Goal: Task Accomplishment & Management: Manage account settings

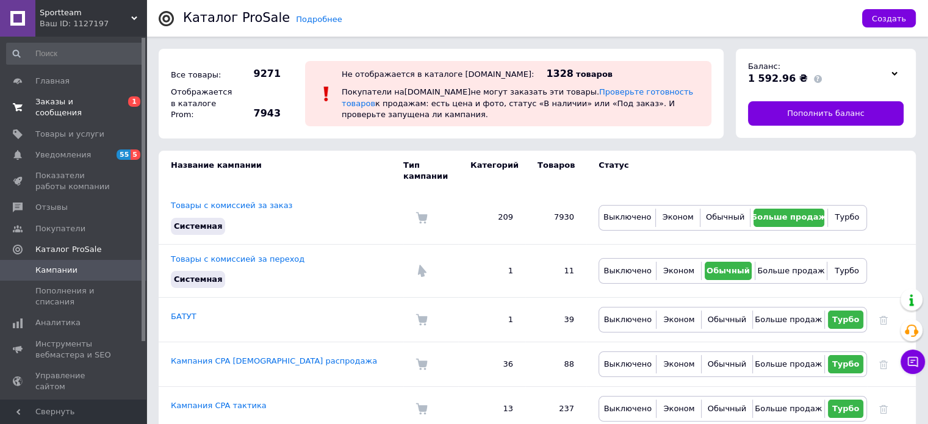
drag, startPoint x: 0, startPoint y: 0, endPoint x: 59, endPoint y: 102, distance: 117.5
click at [59, 102] on span "Заказы и сообщения" at bounding box center [73, 107] width 77 height 22
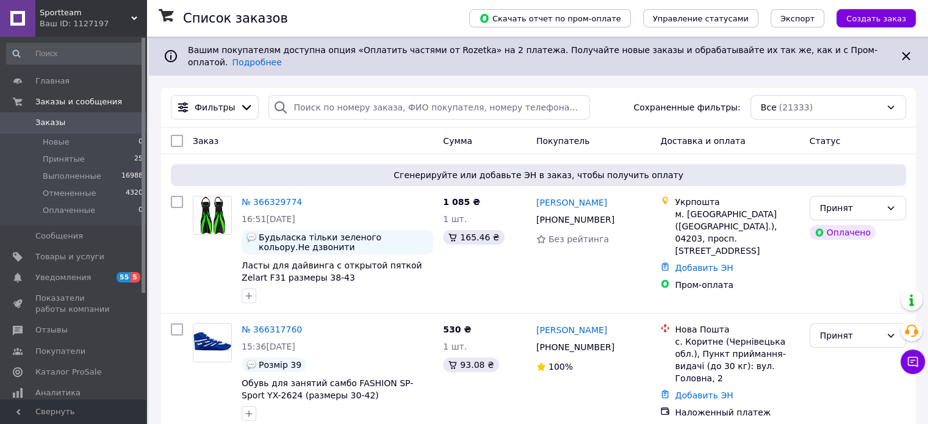
click at [135, 16] on use at bounding box center [134, 18] width 6 height 4
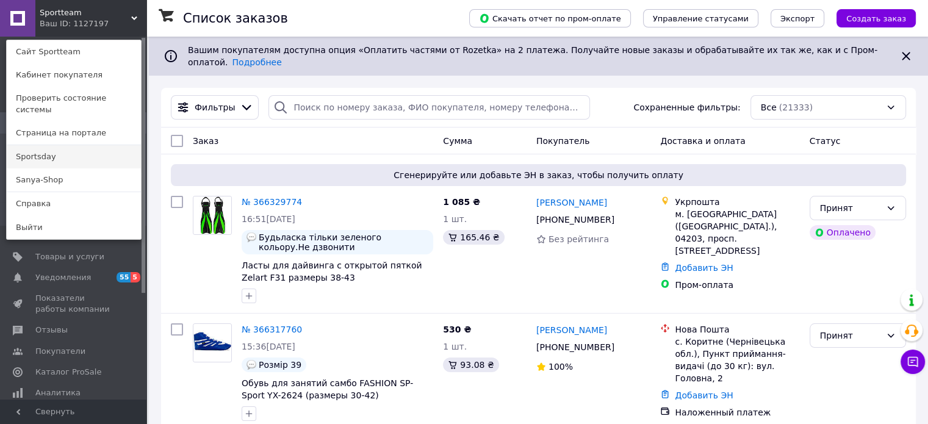
click at [81, 152] on link "Sportsday" at bounding box center [74, 156] width 134 height 23
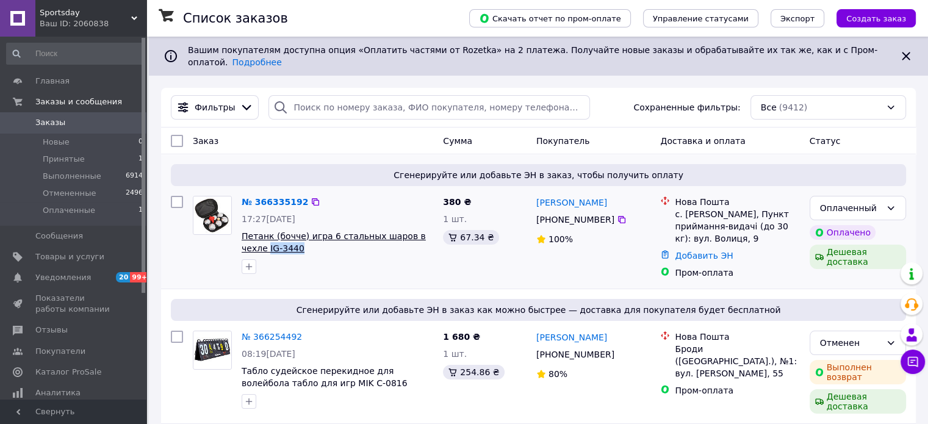
drag, startPoint x: 275, startPoint y: 243, endPoint x: 242, endPoint y: 242, distance: 33.0
click at [242, 242] on span "Петанк (бочче) игра 6 стальных шаров в чехле IG-3440" at bounding box center [338, 242] width 192 height 24
copy span "IG-3440"
click at [850, 201] on div "Оплаченный" at bounding box center [850, 207] width 61 height 13
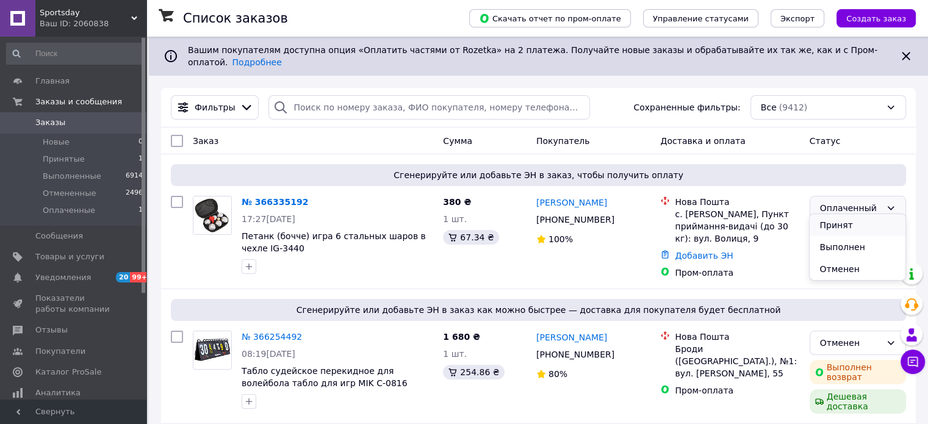
click at [841, 224] on li "Принят" at bounding box center [856, 225] width 95 height 22
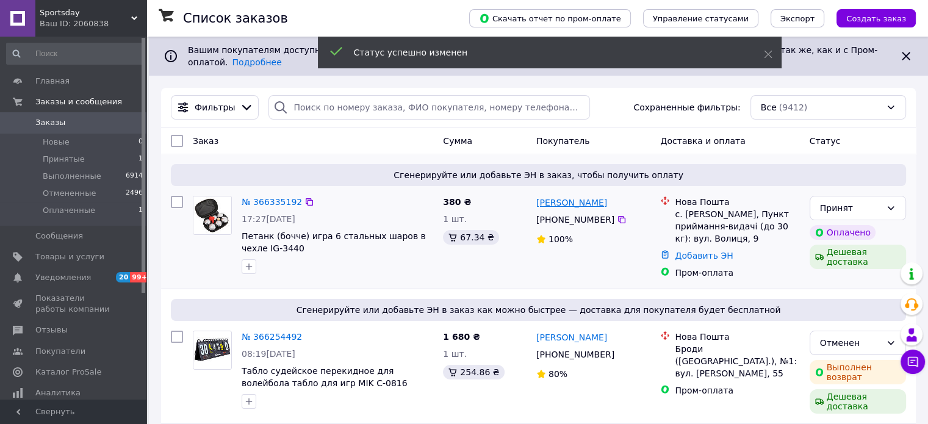
drag, startPoint x: 617, startPoint y: 195, endPoint x: 536, endPoint y: 197, distance: 81.2
click at [536, 197] on div "Володимир Гончар" at bounding box center [593, 202] width 117 height 15
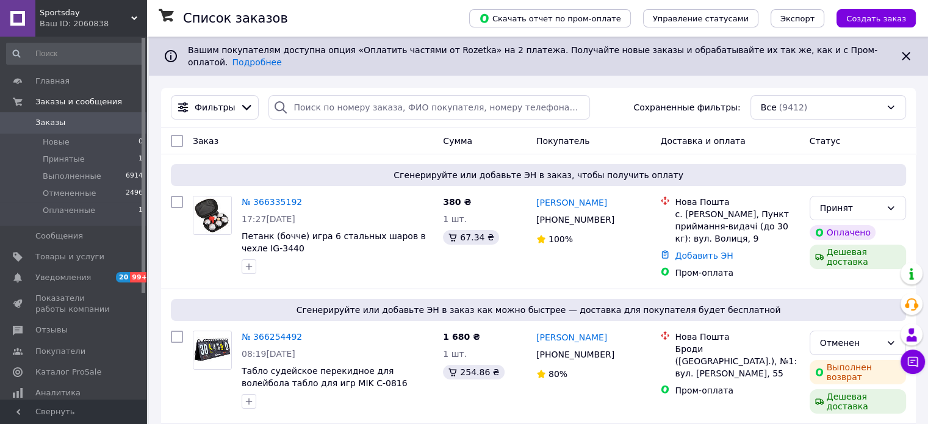
copy link "Володимир Гончар"
drag, startPoint x: 607, startPoint y: 215, endPoint x: 556, endPoint y: 212, distance: 50.7
click at [556, 212] on div "+380 50 375 24 05" at bounding box center [575, 219] width 83 height 17
copy div "50 375 24 05"
drag, startPoint x: 672, startPoint y: 206, endPoint x: 762, endPoint y: 203, distance: 90.3
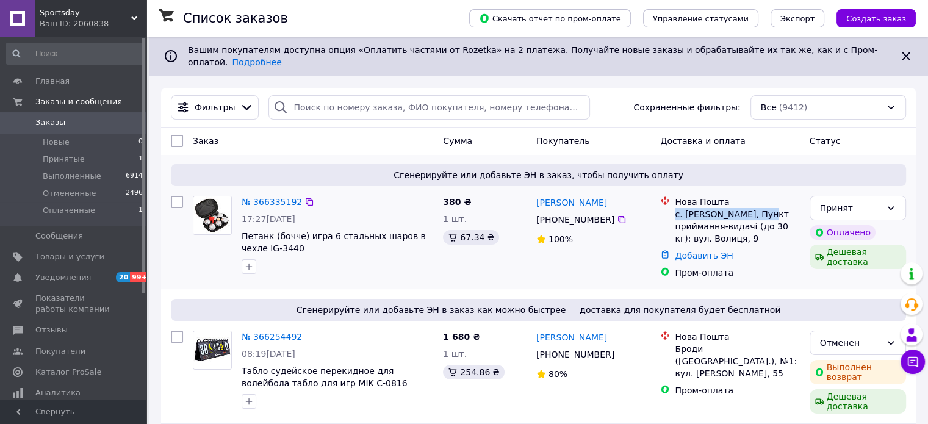
click at [762, 203] on div "Нова Пошта с. Пляшева, Пункт приймання-видачі (до 30 кг): вул. Волиця, 9" at bounding box center [736, 220] width 129 height 49
copy div "с. Пляшева, Пункт при"
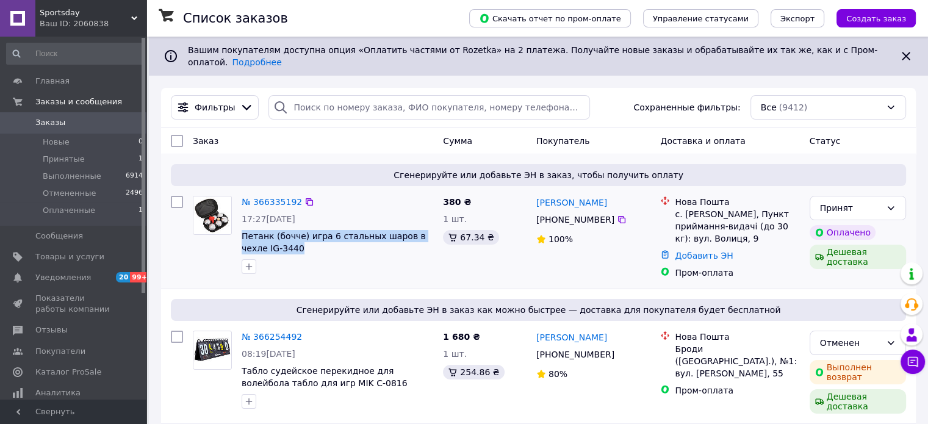
drag, startPoint x: 240, startPoint y: 221, endPoint x: 285, endPoint y: 242, distance: 50.0
click at [285, 242] on div "№ 366335192 17:27, 12.10.2025 Петанк (бочче) игра 6 стальных шаров в чехле IG-3…" at bounding box center [337, 235] width 201 height 88
copy span "Петанк (бочче) игра 6 стальных шаров в чехле IG-3440"
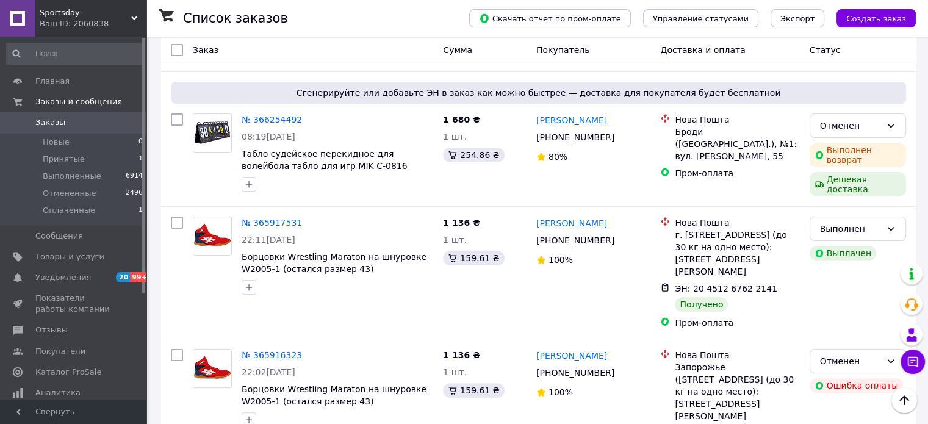
scroll to position [244, 0]
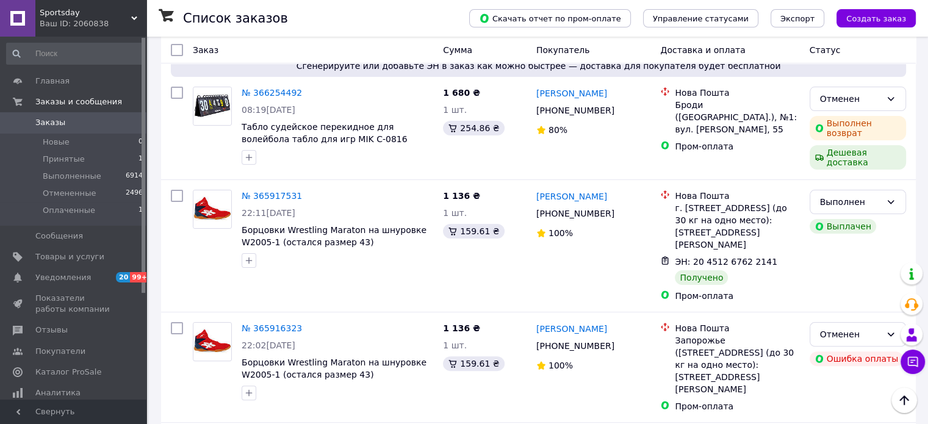
click at [137, 13] on div "Sportsday Ваш ID: 2060838" at bounding box center [90, 18] width 111 height 37
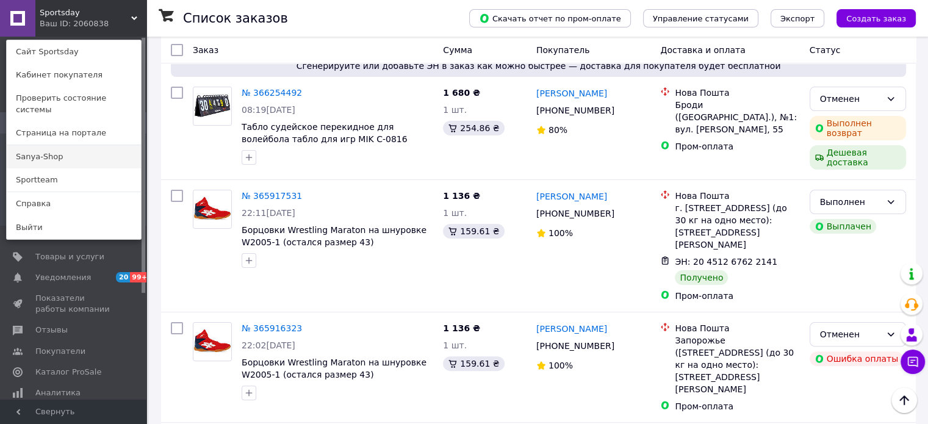
click at [102, 147] on link "Sanya-Shop" at bounding box center [74, 156] width 134 height 23
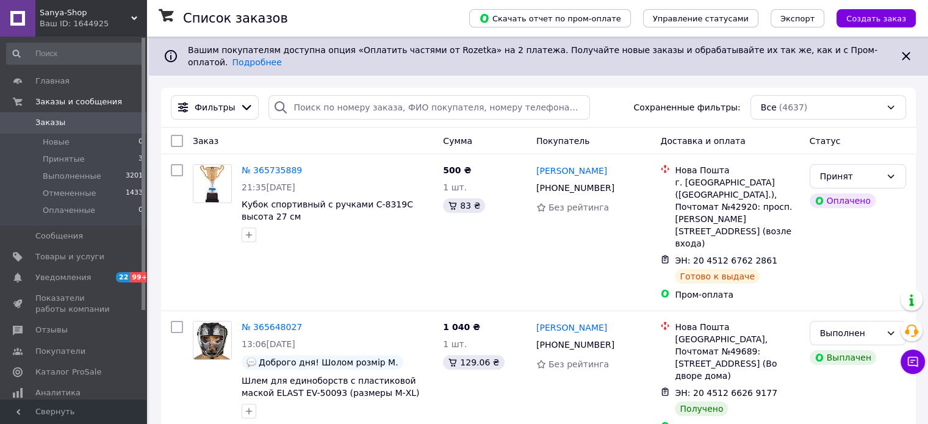
click at [129, 16] on span "Sanya-Shop" at bounding box center [85, 12] width 91 height 11
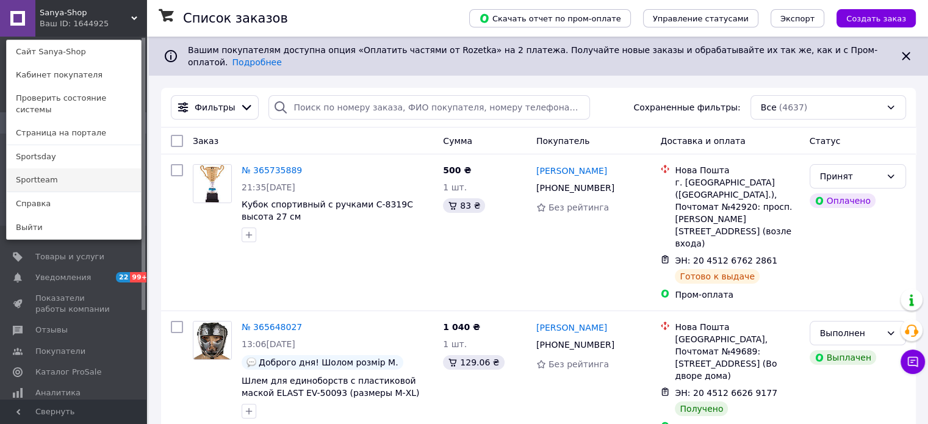
click at [78, 170] on link "Sportteam" at bounding box center [74, 179] width 134 height 23
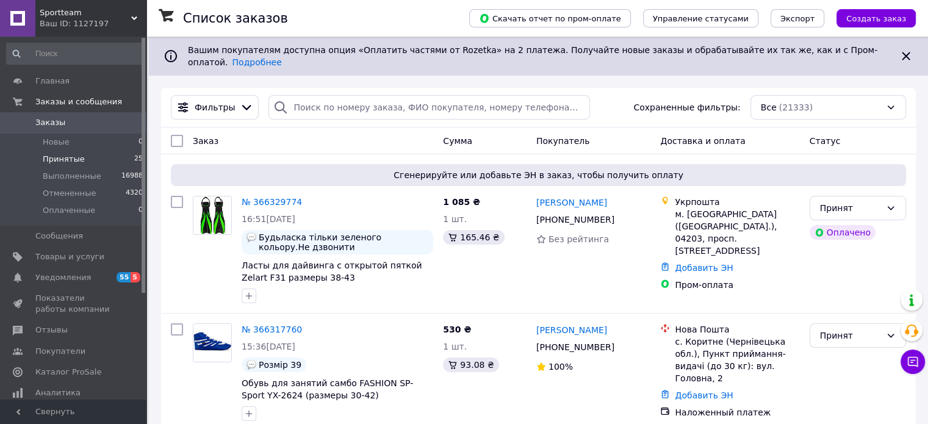
click at [88, 162] on li "Принятые 25" at bounding box center [75, 159] width 150 height 17
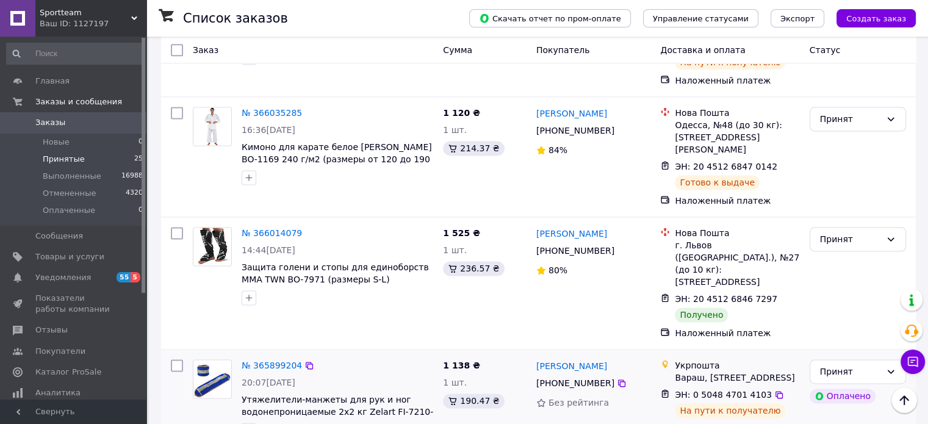
scroll to position [1616, 0]
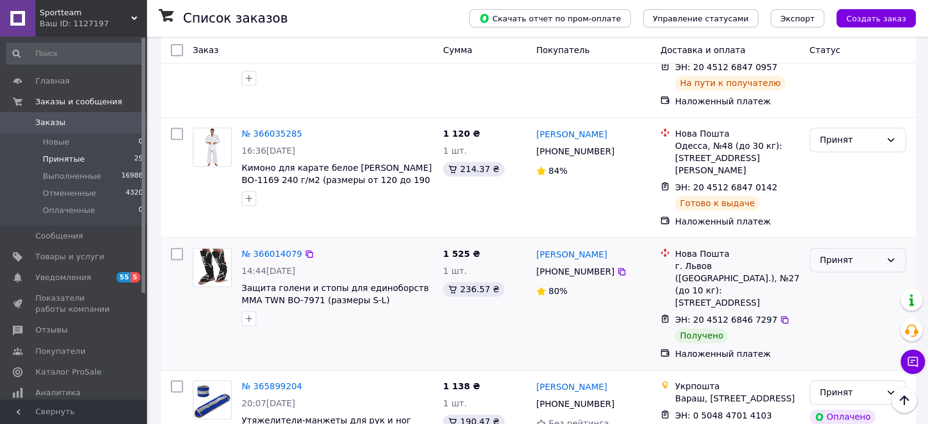
click at [858, 253] on div "Принят" at bounding box center [850, 259] width 61 height 13
click at [841, 207] on li "Выполнен" at bounding box center [856, 205] width 95 height 22
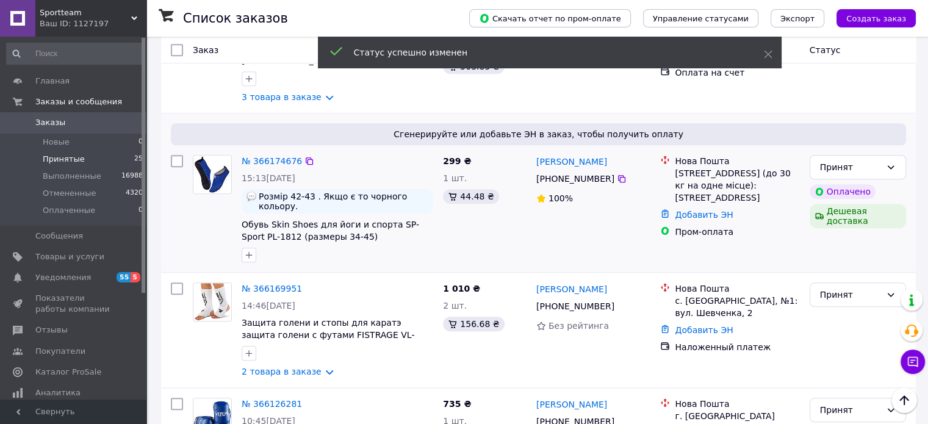
scroll to position [1006, 0]
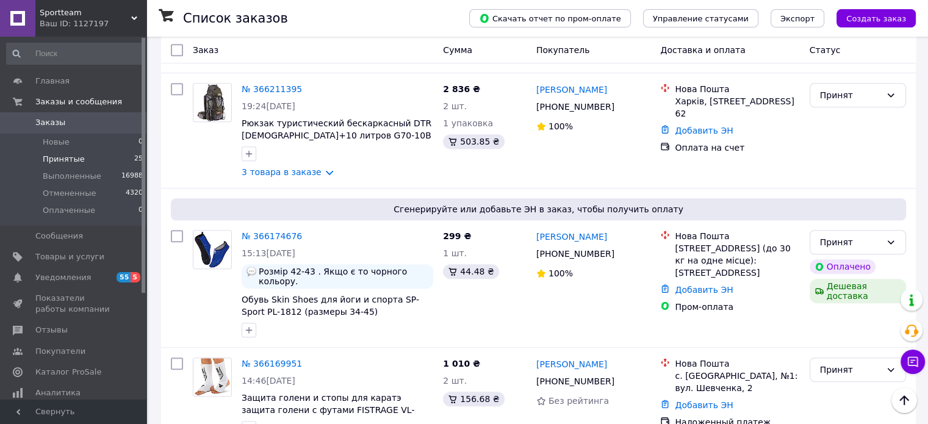
click at [72, 123] on span "Заказы" at bounding box center [73, 122] width 77 height 11
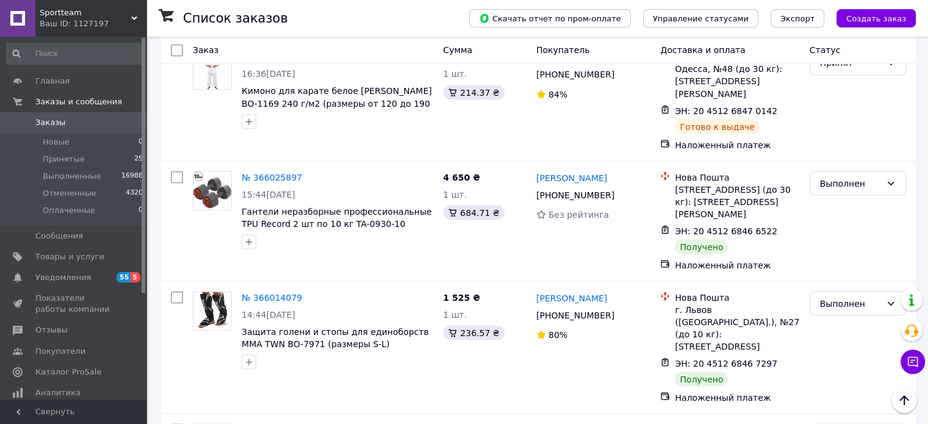
scroll to position [2257, 0]
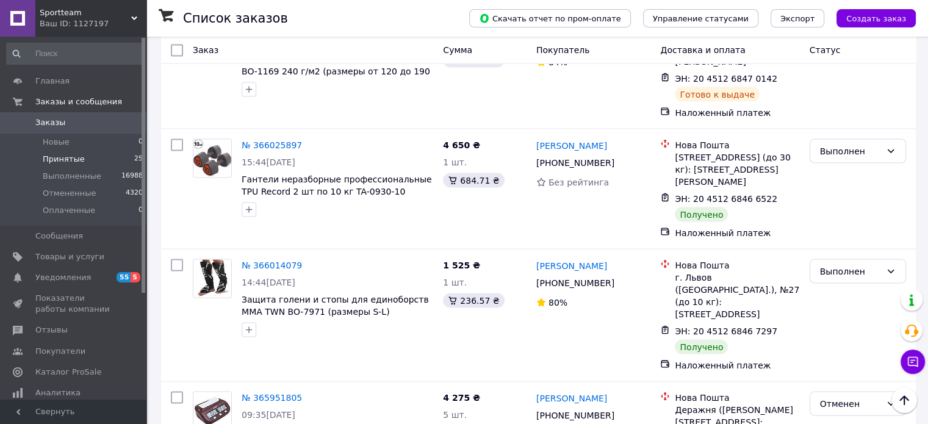
click at [85, 157] on li "Принятые 25" at bounding box center [75, 159] width 150 height 17
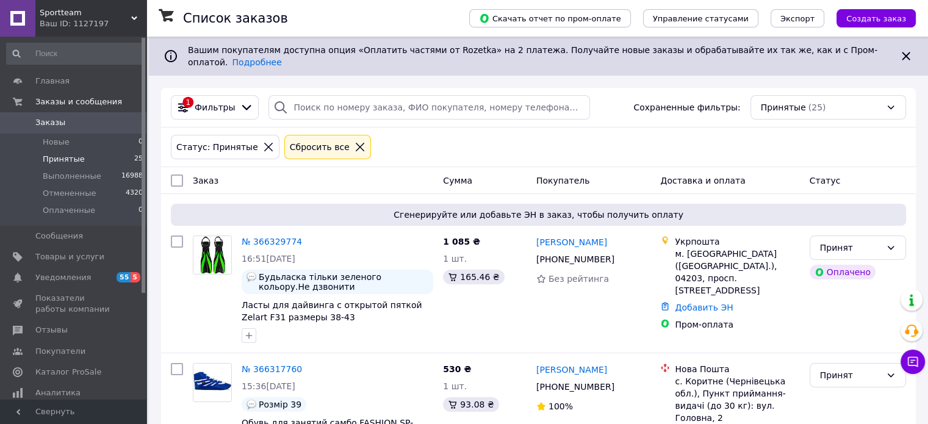
click at [134, 18] on use at bounding box center [134, 18] width 6 height 4
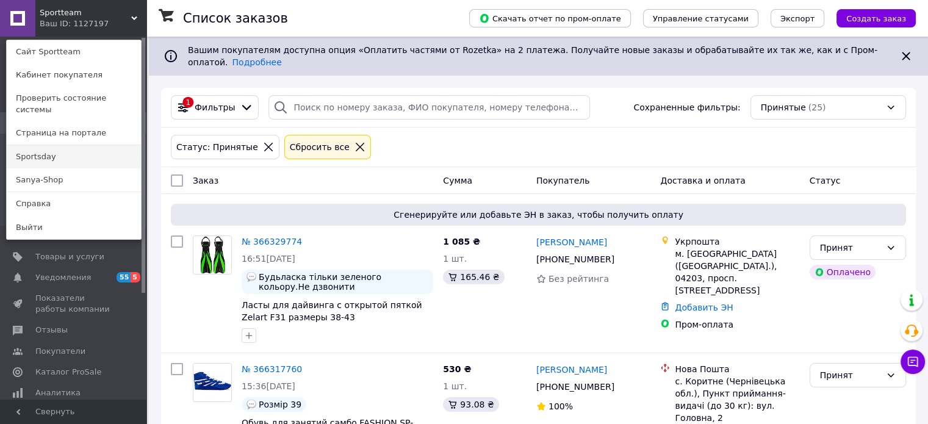
click at [66, 145] on link "Sportsday" at bounding box center [74, 156] width 134 height 23
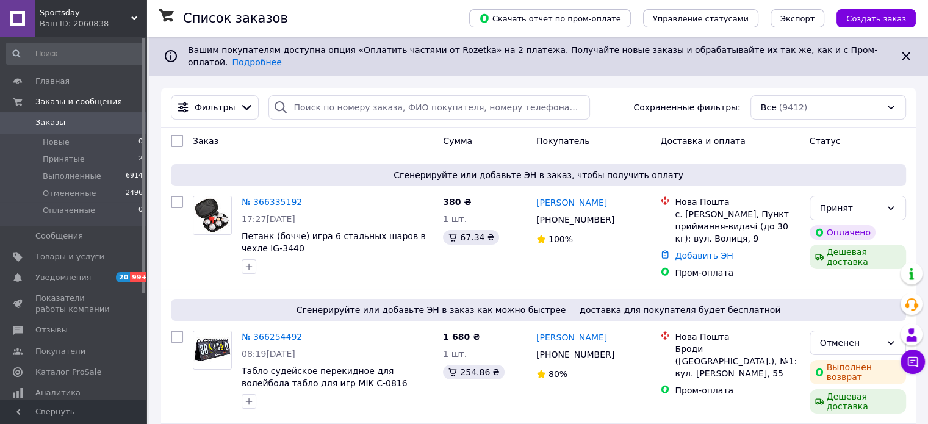
click at [133, 16] on icon at bounding box center [134, 18] width 6 height 6
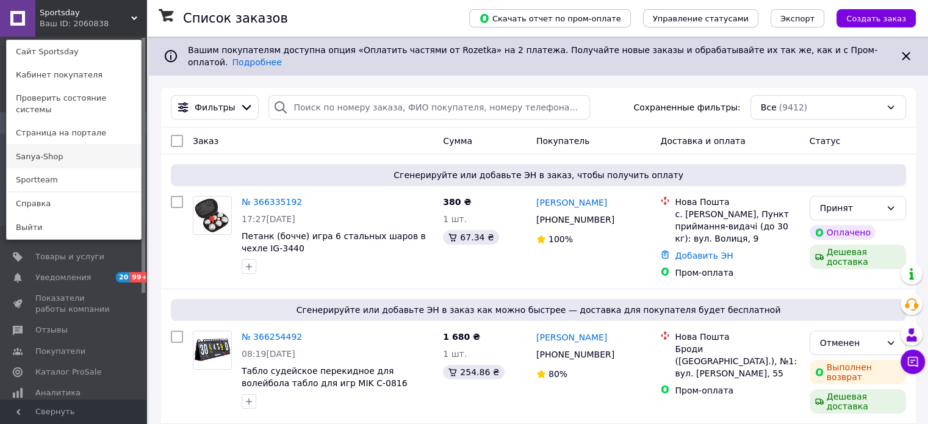
click at [88, 146] on link "Sanya-Shop" at bounding box center [74, 156] width 134 height 23
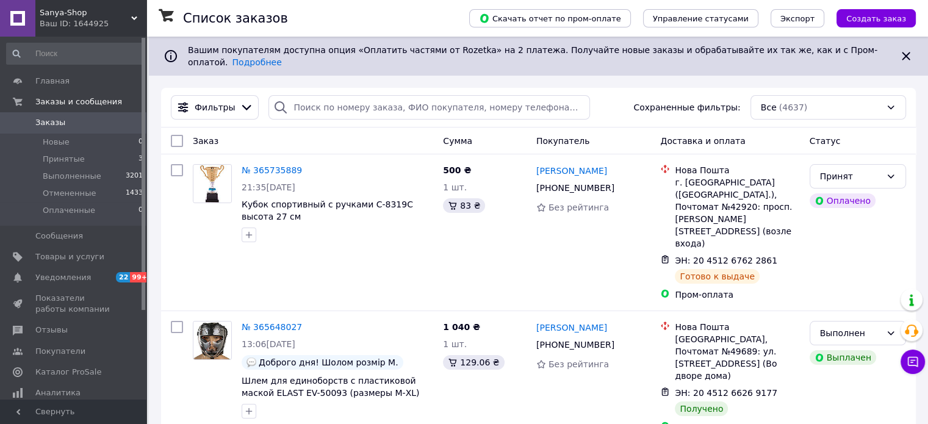
click at [135, 20] on icon at bounding box center [134, 18] width 6 height 6
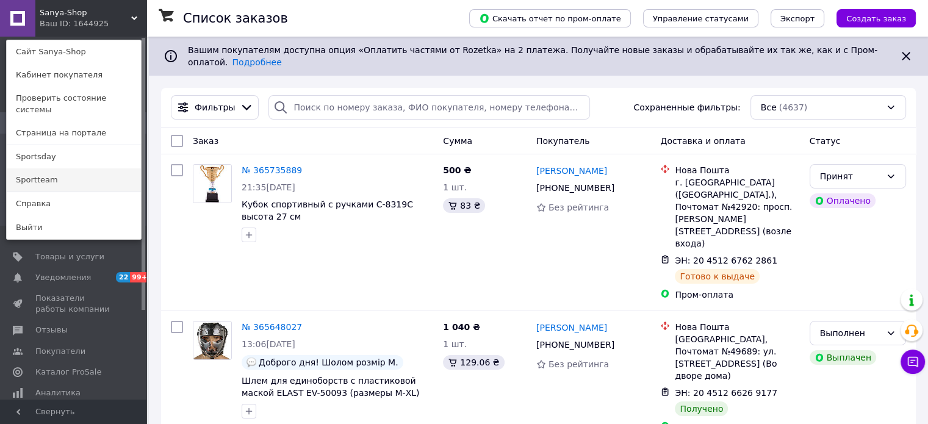
click at [99, 168] on link "Sportteam" at bounding box center [74, 179] width 134 height 23
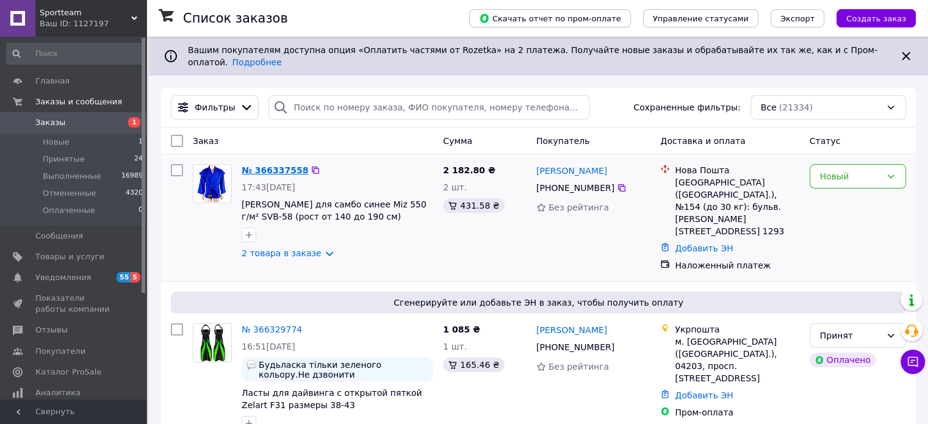
click at [269, 165] on link "№ 366337558" at bounding box center [275, 170] width 66 height 10
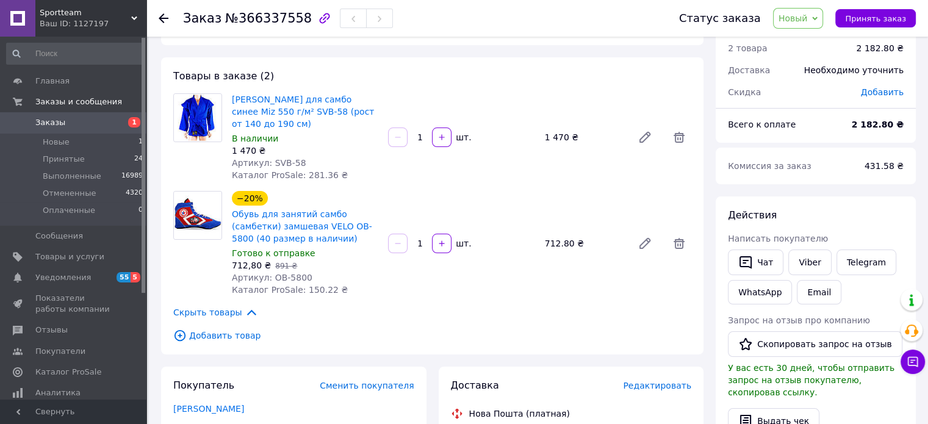
scroll to position [61, 0]
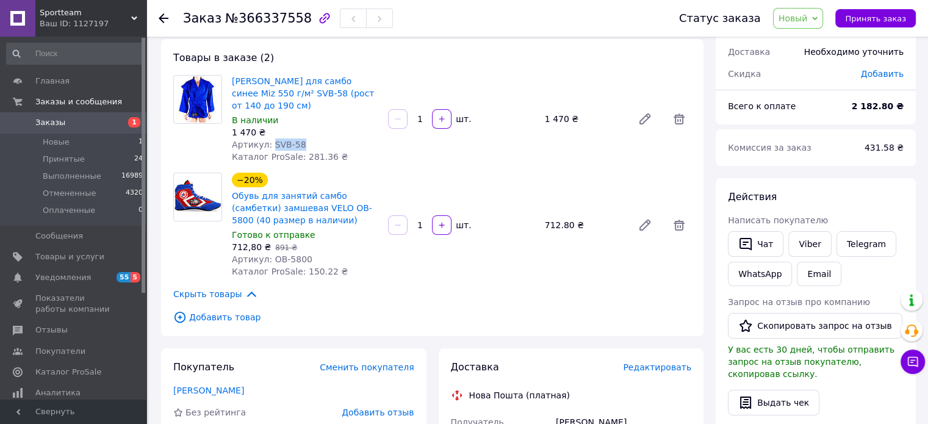
drag, startPoint x: 298, startPoint y: 130, endPoint x: 270, endPoint y: 131, distance: 28.1
click at [270, 138] on div "Артикул: SVB-58" at bounding box center [305, 144] width 146 height 12
copy span "SVB-58"
click at [895, 21] on span "Принять заказ" at bounding box center [875, 18] width 61 height 9
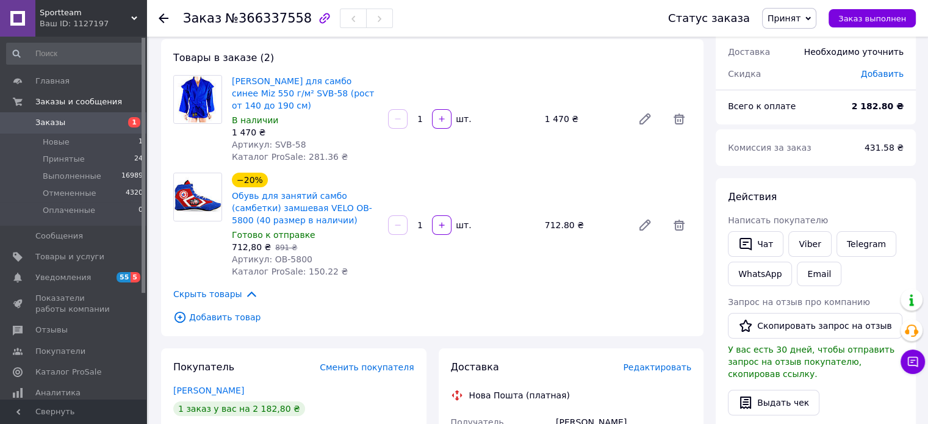
click at [129, 19] on div "Ваш ID: 1127197" at bounding box center [93, 23] width 107 height 11
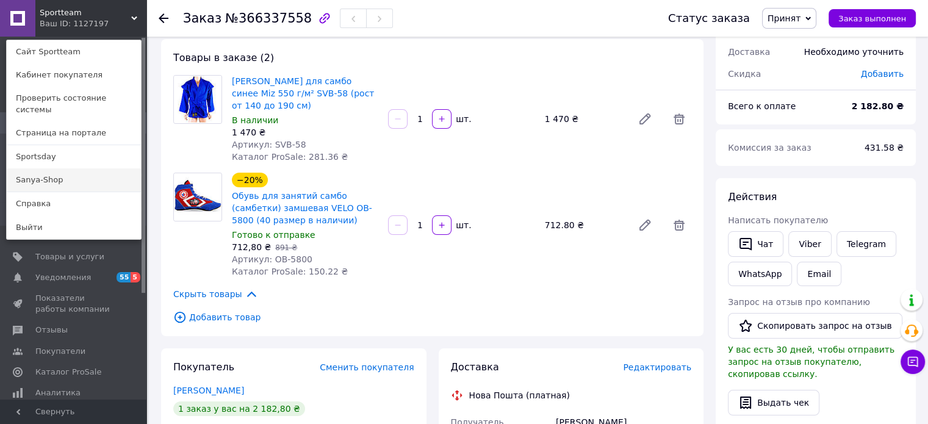
click at [109, 168] on link "Sanya-Shop" at bounding box center [74, 179] width 134 height 23
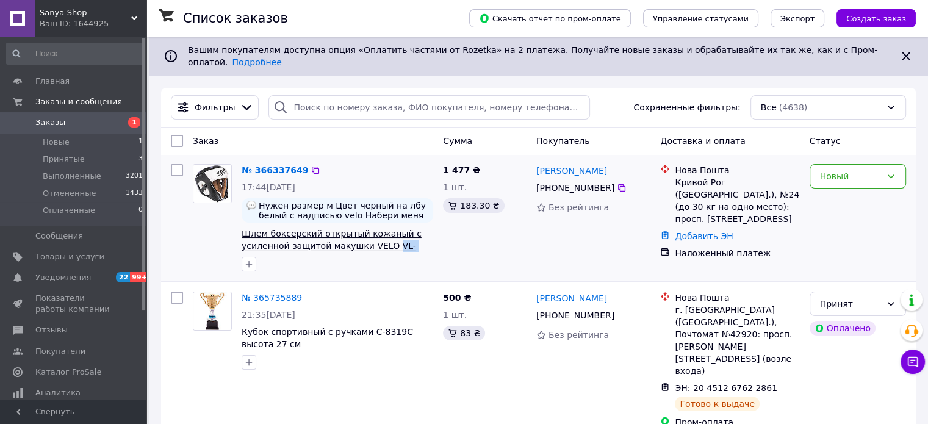
drag, startPoint x: 414, startPoint y: 239, endPoint x: 382, endPoint y: 237, distance: 31.8
click at [382, 237] on span "Шлем боксерский открытый кожаный с усиленной защитой макушки VELO VL-2211 (разм…" at bounding box center [338, 240] width 192 height 24
copy span "VL-2211"
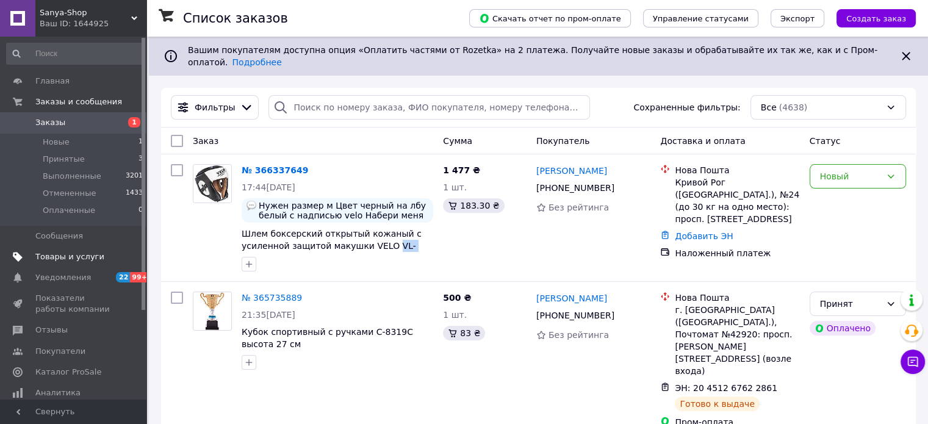
click at [104, 260] on span "Товары и услуги" at bounding box center [73, 256] width 77 height 11
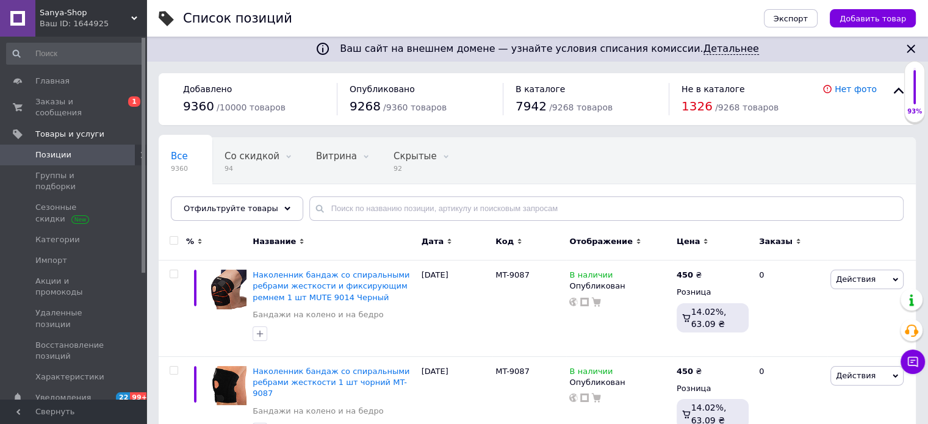
click at [135, 17] on use at bounding box center [134, 18] width 6 height 4
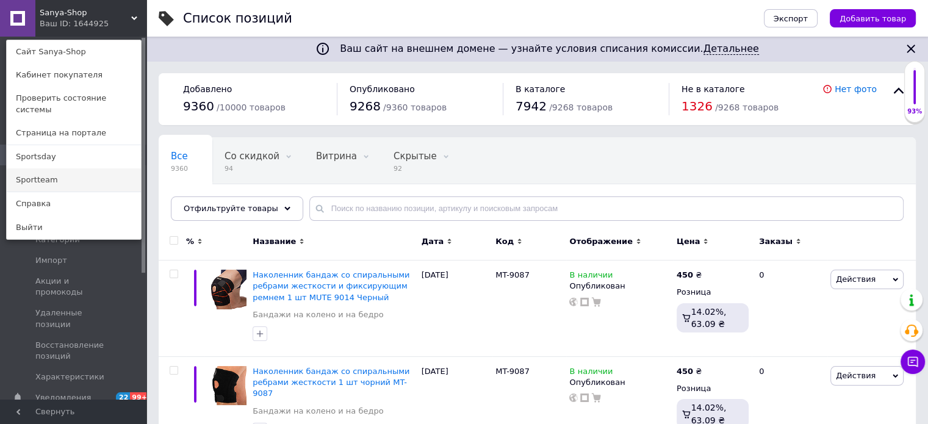
click at [74, 174] on link "Sportteam" at bounding box center [74, 179] width 134 height 23
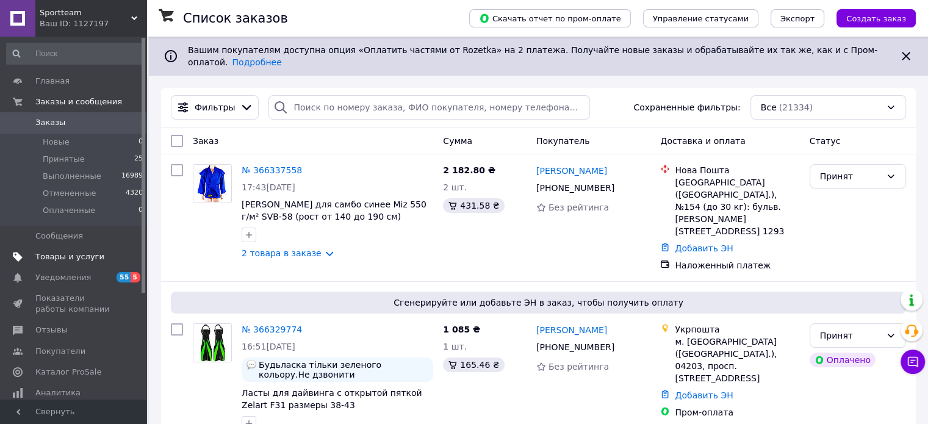
click at [99, 262] on link "Товары и услуги" at bounding box center [75, 256] width 150 height 21
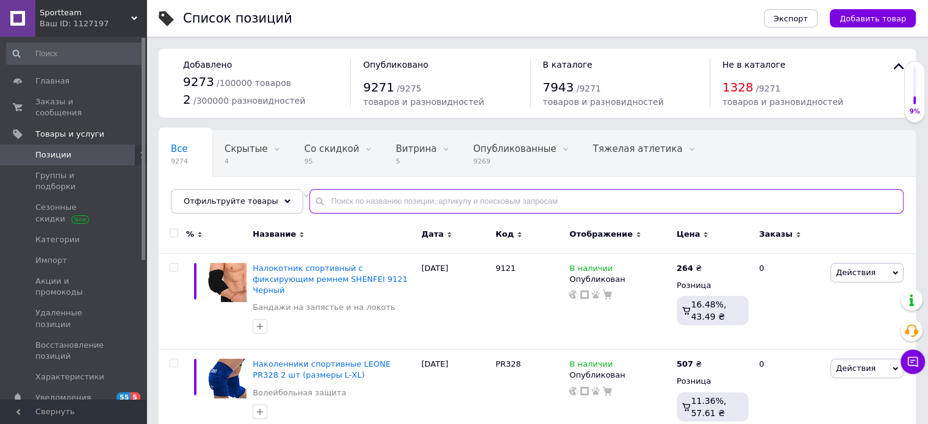
click at [333, 202] on input "text" at bounding box center [606, 201] width 594 height 24
paste input "VL-2211"
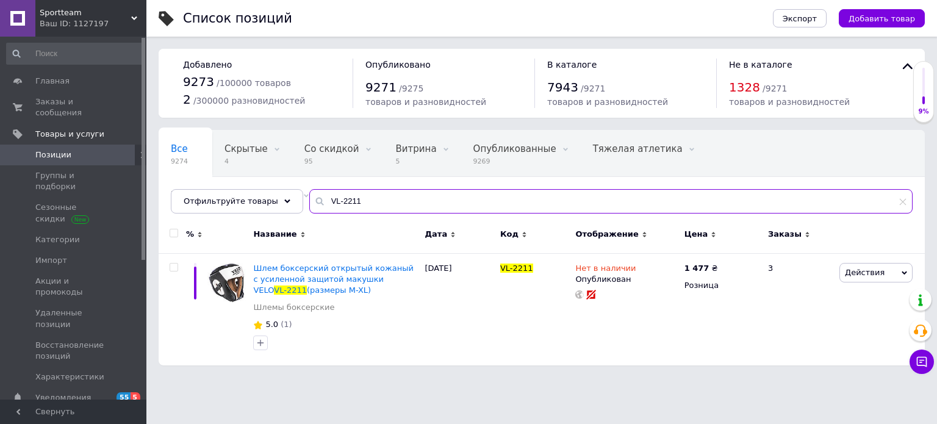
type input "VL-2211"
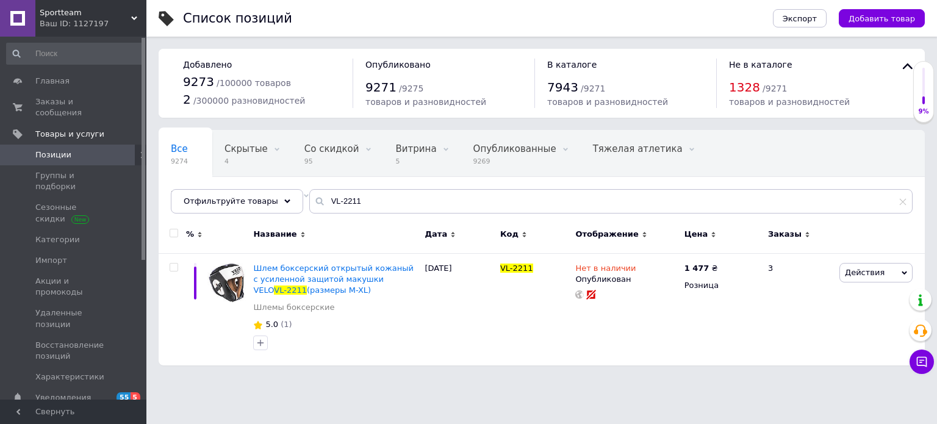
click at [136, 17] on use at bounding box center [134, 18] width 6 height 4
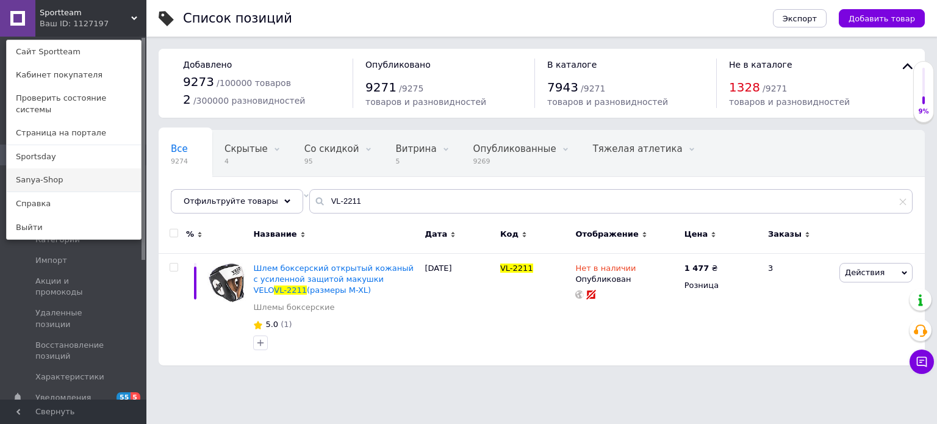
click at [107, 171] on link "Sanya-Shop" at bounding box center [74, 179] width 134 height 23
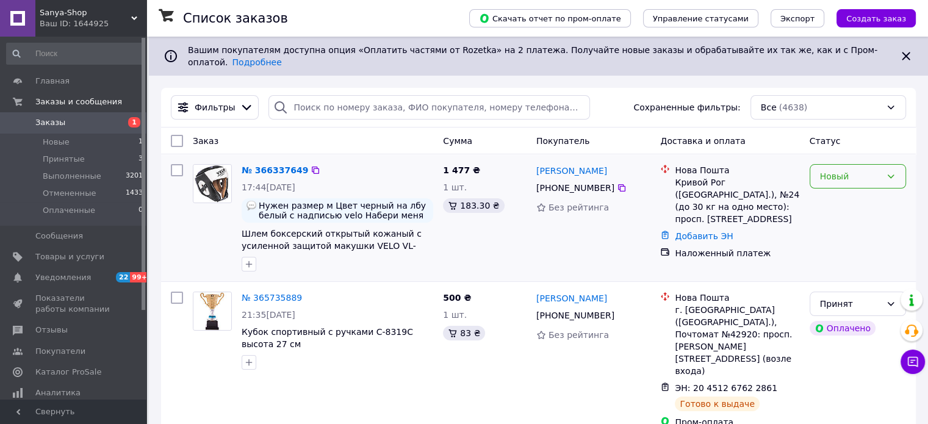
click at [859, 170] on div "Новый" at bounding box center [850, 176] width 61 height 13
click at [842, 238] on li "Отменен" at bounding box center [856, 237] width 95 height 22
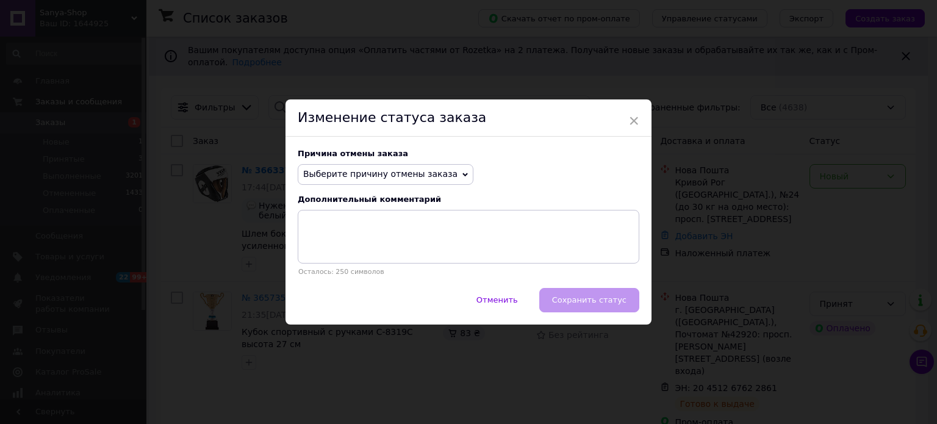
click at [428, 181] on span "Выберите причину отмены заказа" at bounding box center [386, 174] width 176 height 21
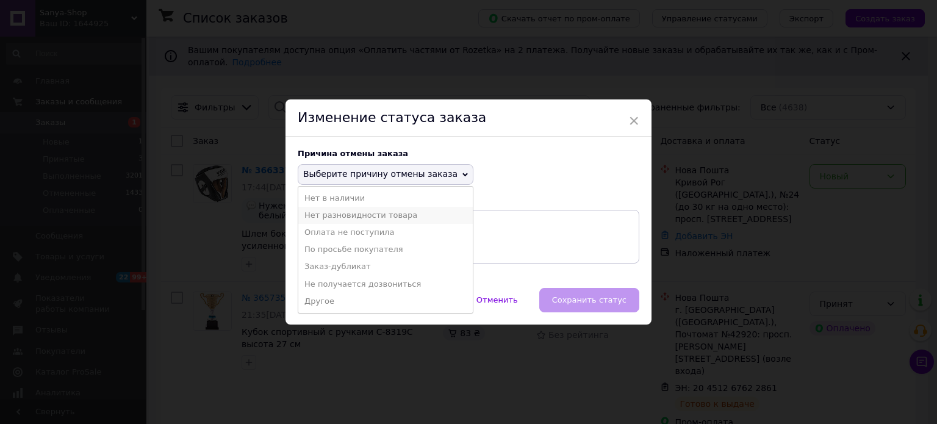
click at [393, 219] on li "Нет разновидности товара" at bounding box center [385, 215] width 174 height 17
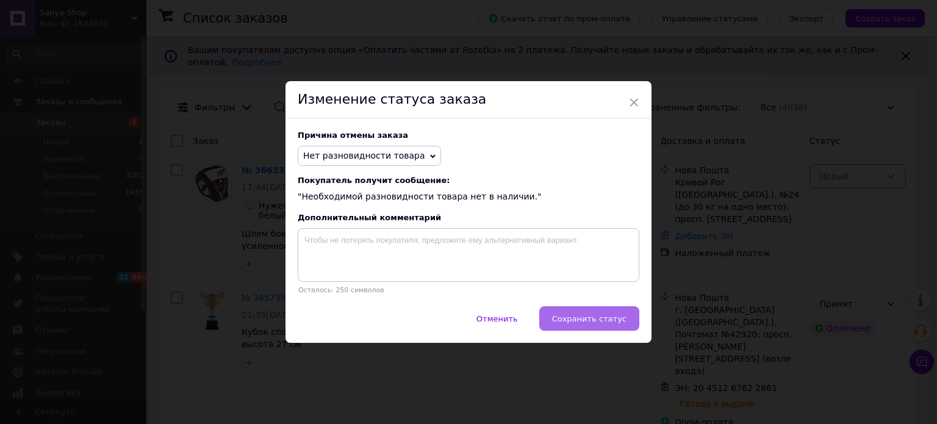
click at [583, 309] on button "Сохранить статус" at bounding box center [589, 318] width 100 height 24
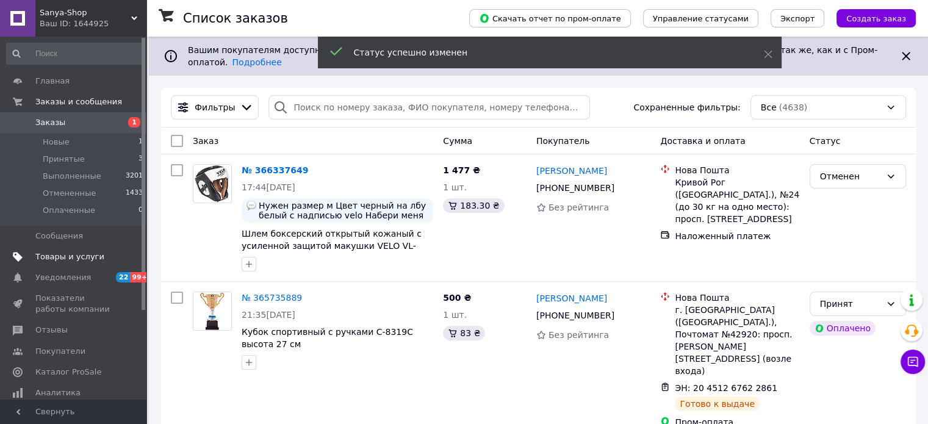
click at [91, 257] on span "Товары и услуги" at bounding box center [69, 256] width 69 height 11
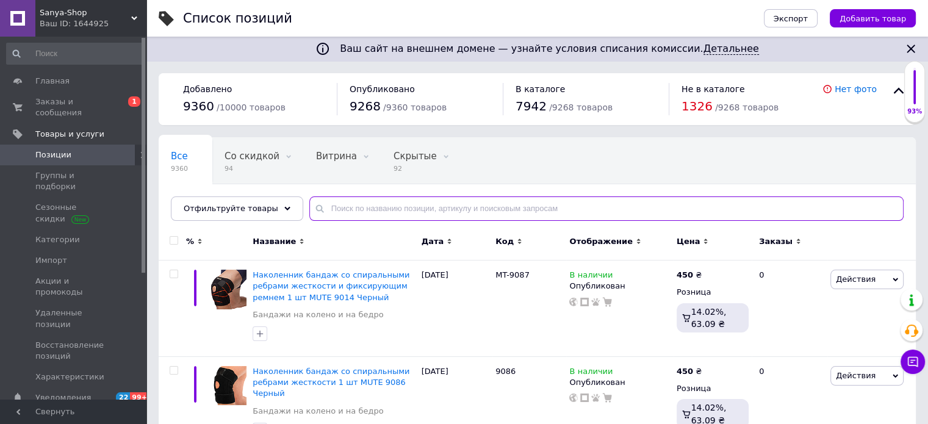
paste input "VL-2211"
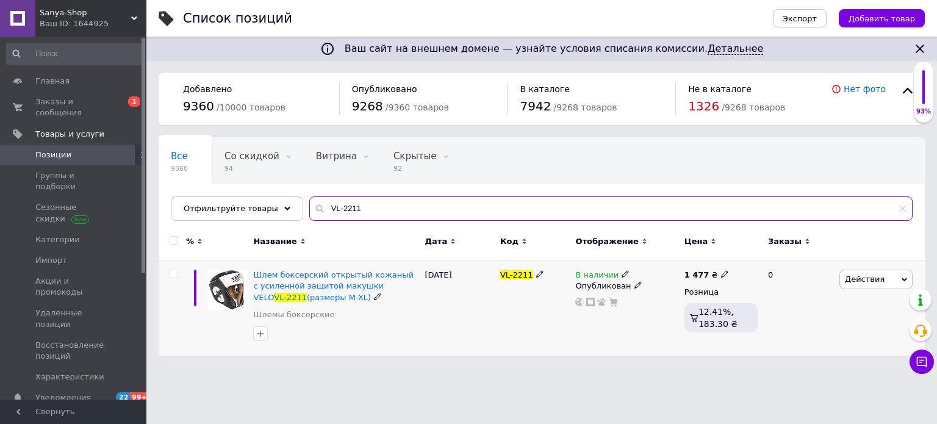
type input "VL-2211"
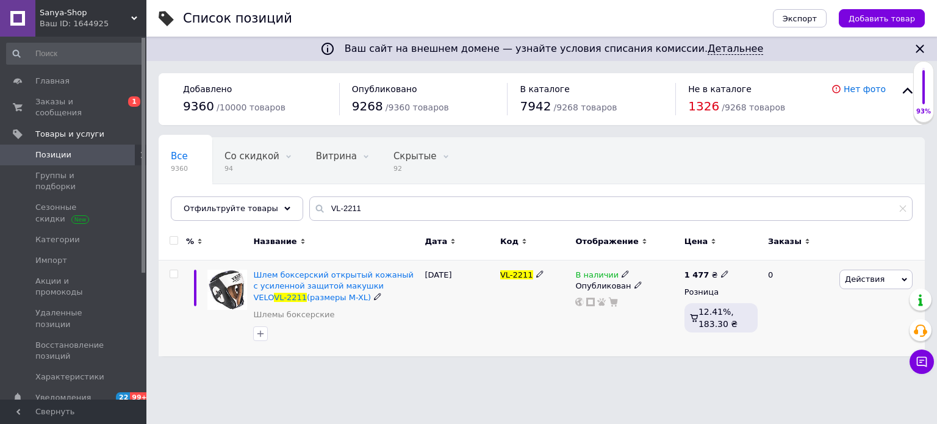
click at [622, 274] on icon at bounding box center [625, 273] width 7 height 7
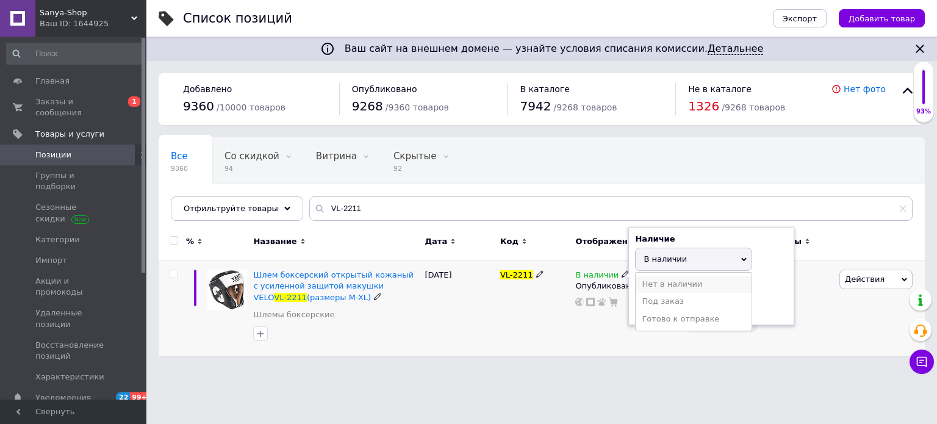
click at [664, 287] on li "Нет в наличии" at bounding box center [694, 284] width 116 height 17
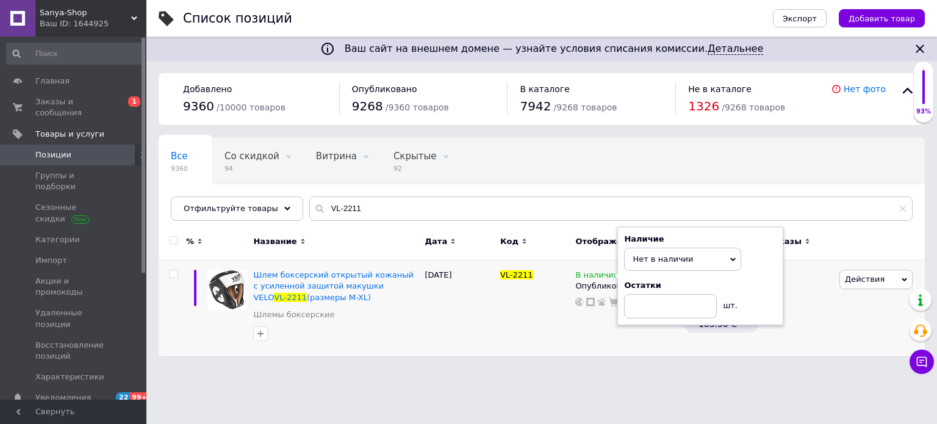
click at [597, 357] on div "Ваш сайт на внешнем домене — узнайте условия списания комиссии. Детальнее Списо…" at bounding box center [541, 184] width 790 height 368
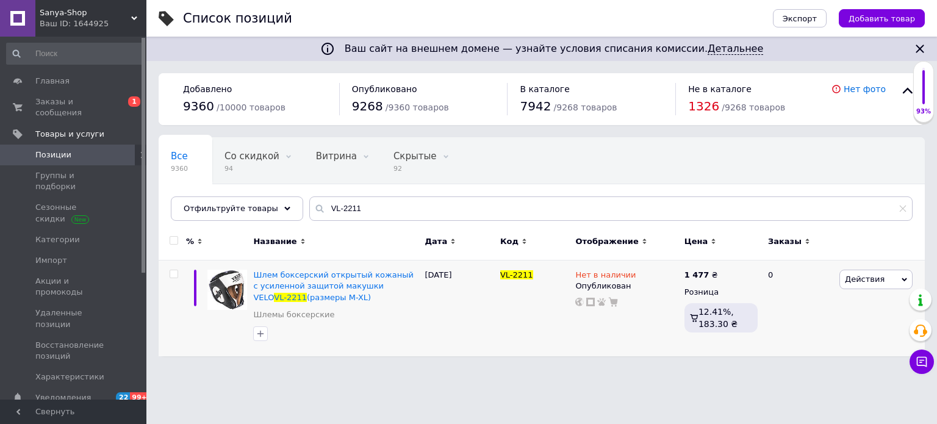
click at [131, 15] on icon at bounding box center [134, 18] width 6 height 6
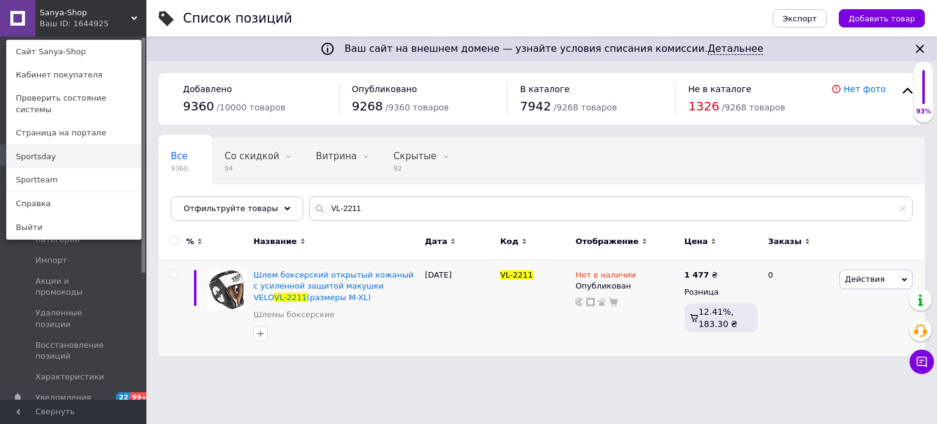
click at [87, 151] on link "Sportsday" at bounding box center [74, 156] width 134 height 23
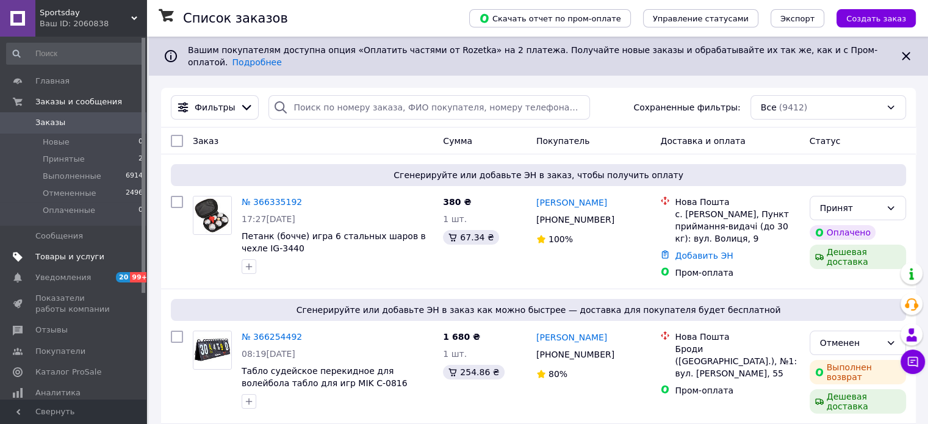
click at [100, 260] on span "Товары и услуги" at bounding box center [73, 256] width 77 height 11
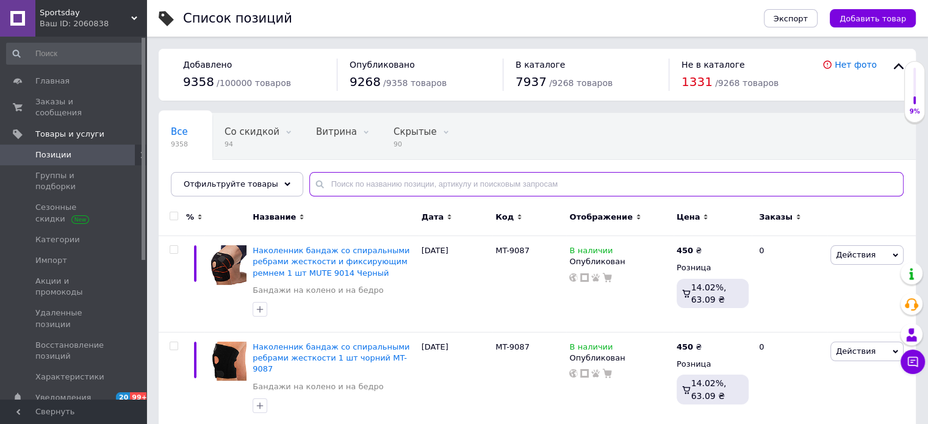
click at [369, 184] on input "text" at bounding box center [606, 184] width 594 height 24
paste input "VL-2211"
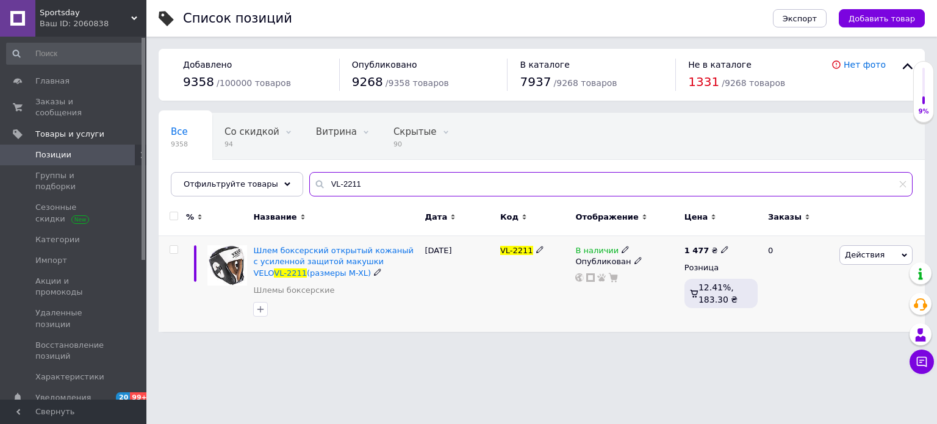
type input "VL-2211"
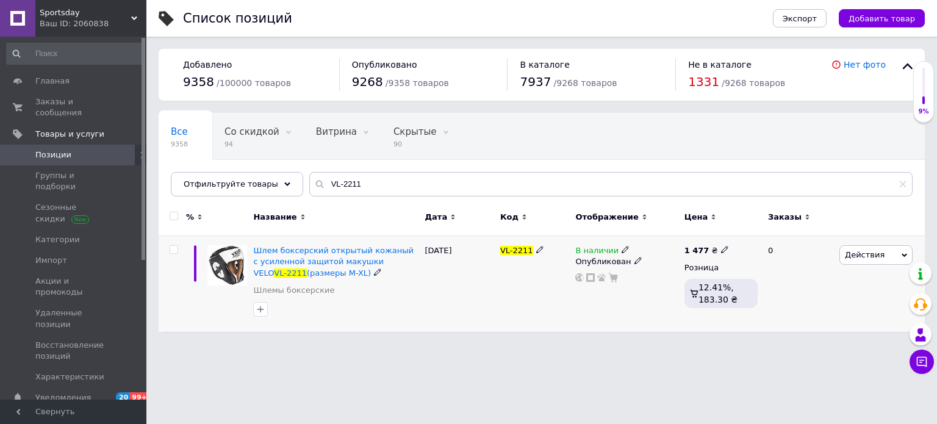
click at [622, 248] on icon at bounding box center [625, 249] width 7 height 7
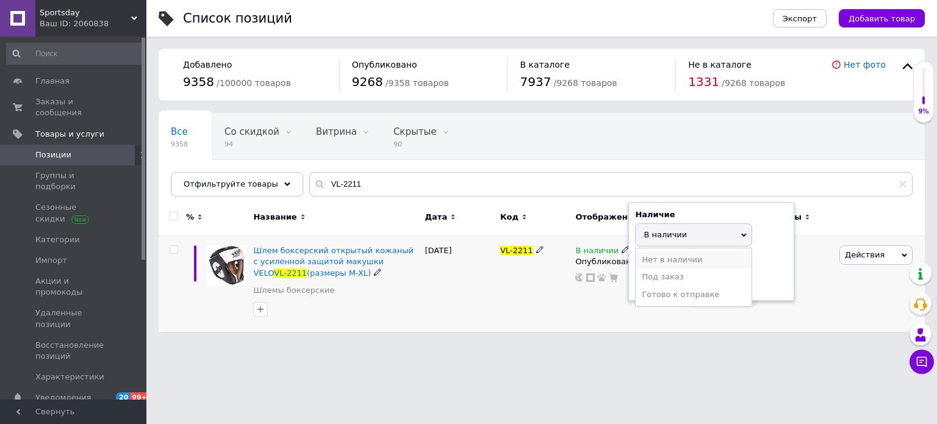
click at [658, 262] on li "Нет в наличии" at bounding box center [694, 259] width 116 height 17
click at [588, 344] on html "Sportsday Ваш ID: 2060838 Сайт Sportsday Кабинет покупателя Проверить состояние…" at bounding box center [468, 172] width 937 height 344
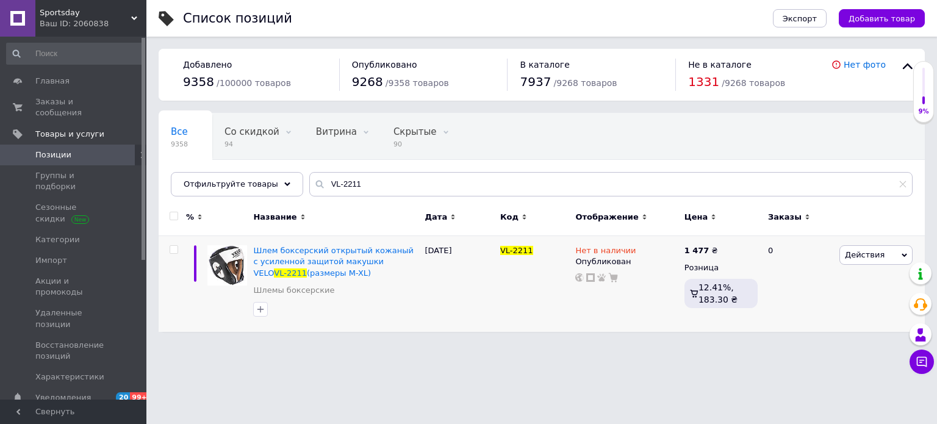
click at [139, 18] on div "Ваш ID: 2060838" at bounding box center [93, 23] width 107 height 11
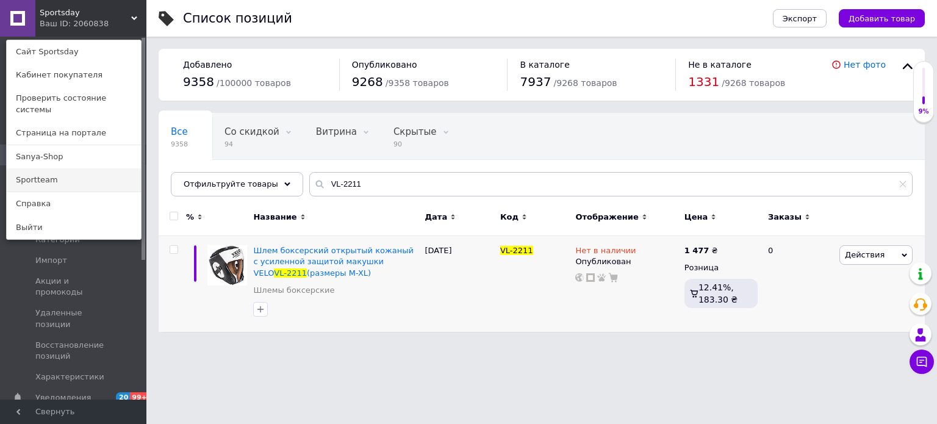
click at [90, 176] on link "Sportteam" at bounding box center [74, 179] width 134 height 23
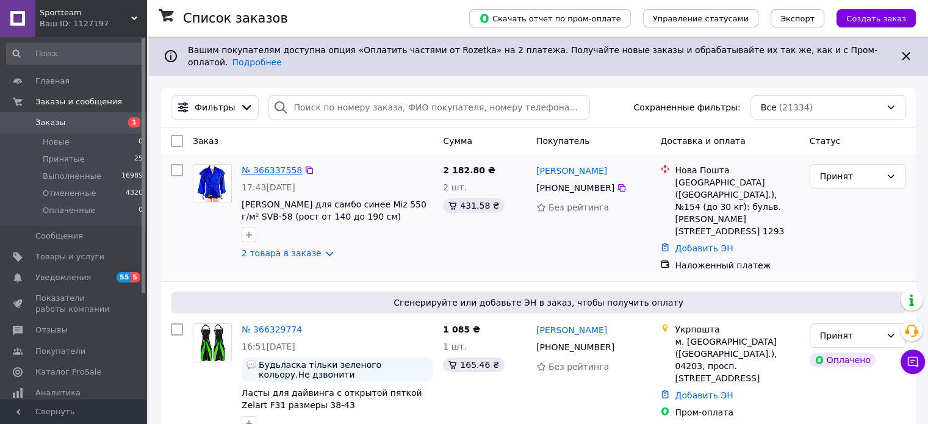
click at [264, 165] on link "№ 366337558" at bounding box center [272, 170] width 60 height 10
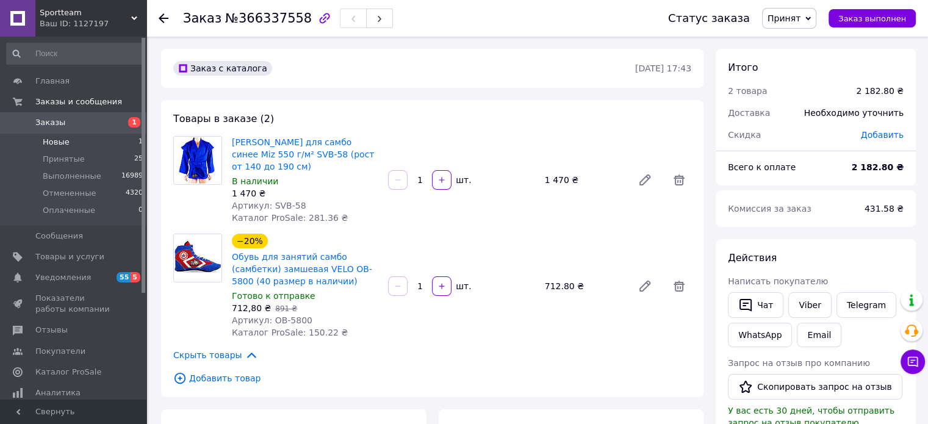
click at [85, 146] on li "Новые 1" at bounding box center [75, 142] width 150 height 17
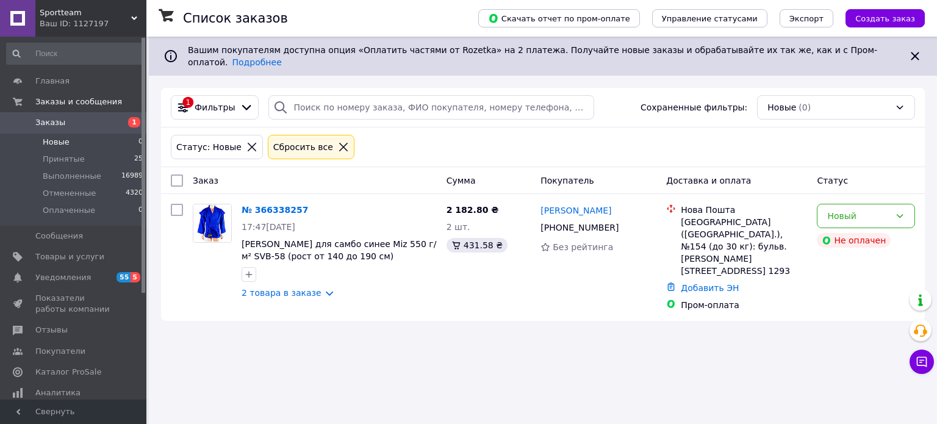
click at [83, 128] on span "Заказы" at bounding box center [73, 122] width 77 height 11
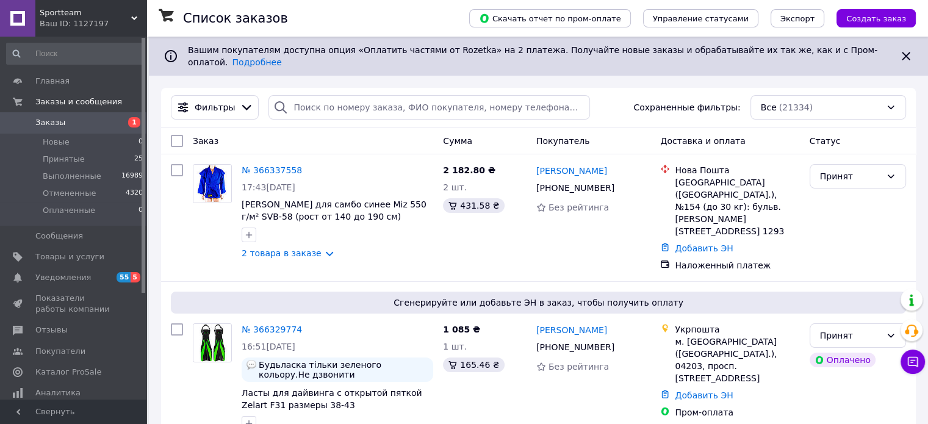
click at [137, 22] on div "Ваш ID: 1127197" at bounding box center [93, 23] width 107 height 11
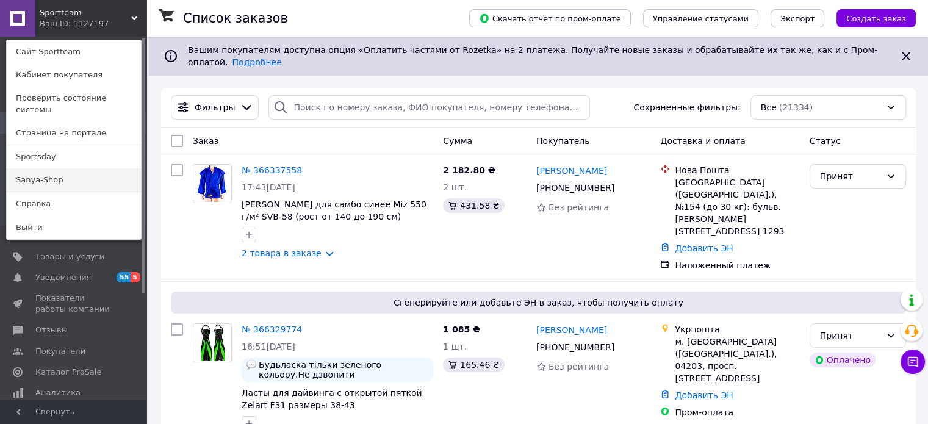
click at [91, 173] on link "Sanya-Shop" at bounding box center [74, 179] width 134 height 23
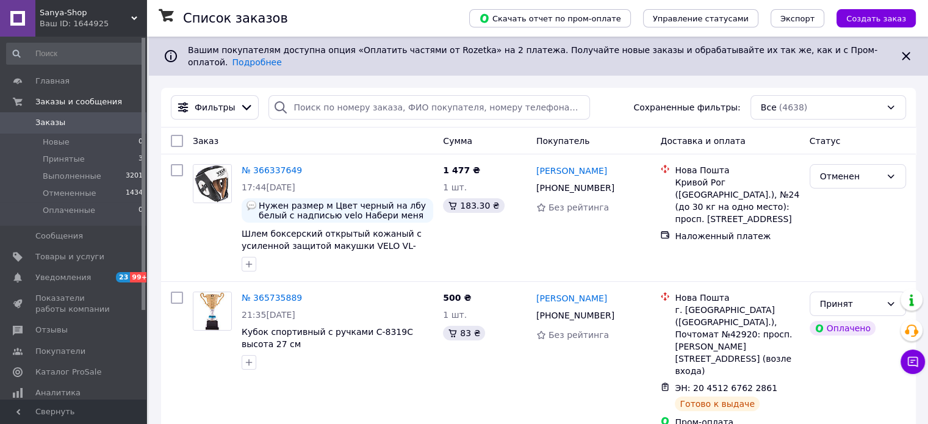
click at [136, 21] on icon at bounding box center [134, 18] width 6 height 6
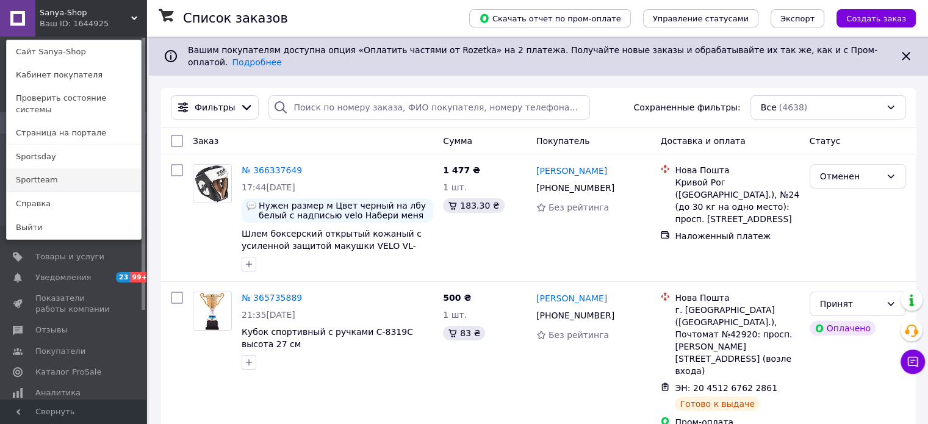
click at [89, 168] on link "Sportteam" at bounding box center [74, 179] width 134 height 23
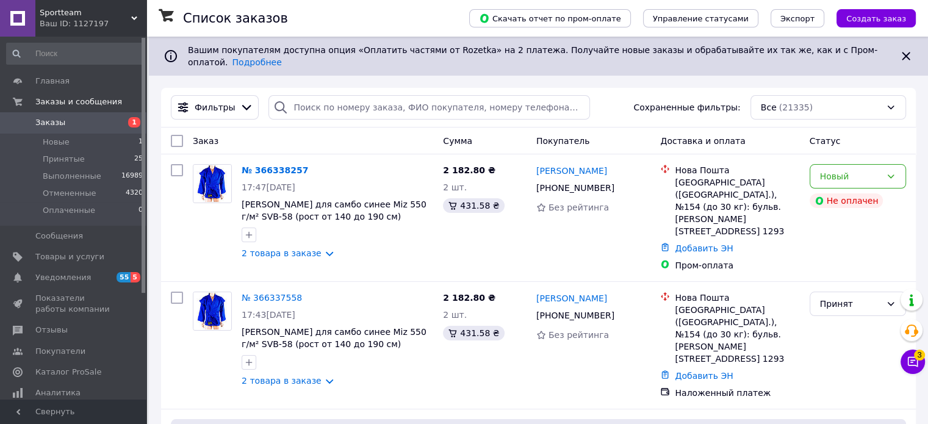
click at [78, 126] on span "Заказы" at bounding box center [73, 122] width 77 height 11
click at [127, 14] on span "Sportteam" at bounding box center [85, 12] width 91 height 11
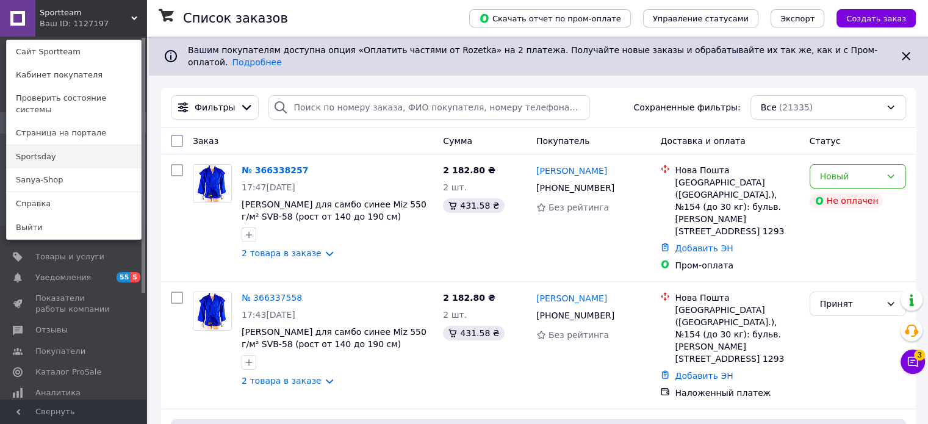
click at [73, 148] on link "Sportsday" at bounding box center [74, 156] width 134 height 23
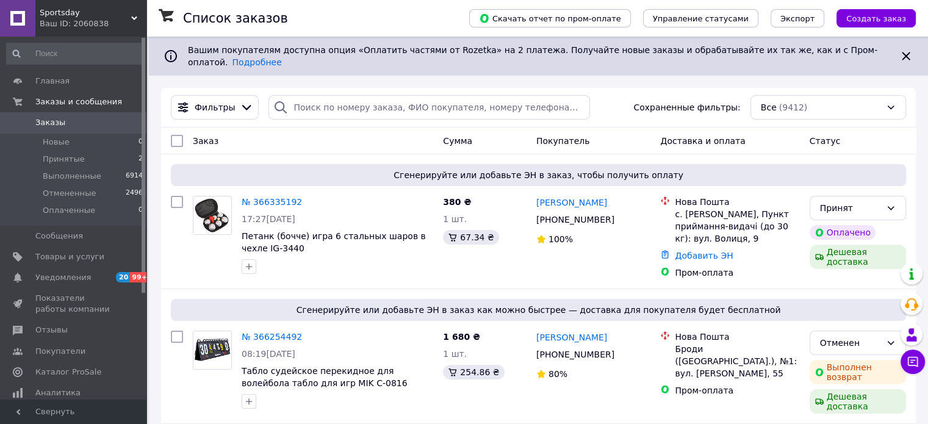
click at [129, 17] on span "Sportsday" at bounding box center [85, 12] width 91 height 11
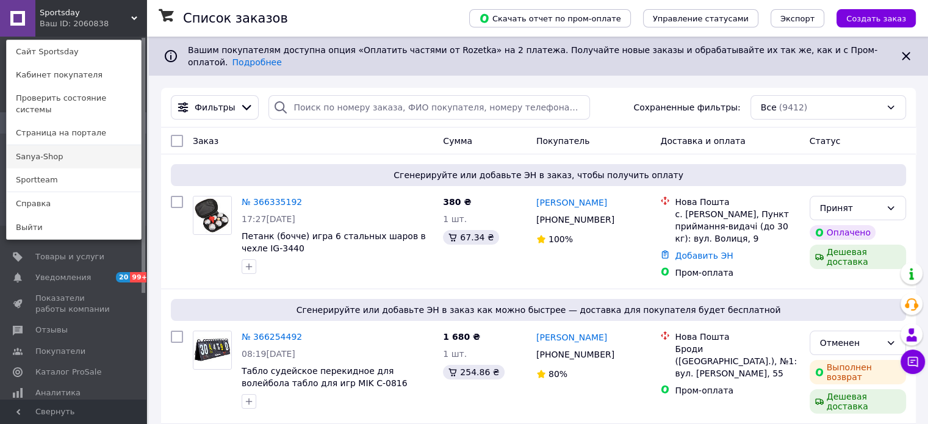
click at [76, 149] on link "Sanya-Shop" at bounding box center [74, 156] width 134 height 23
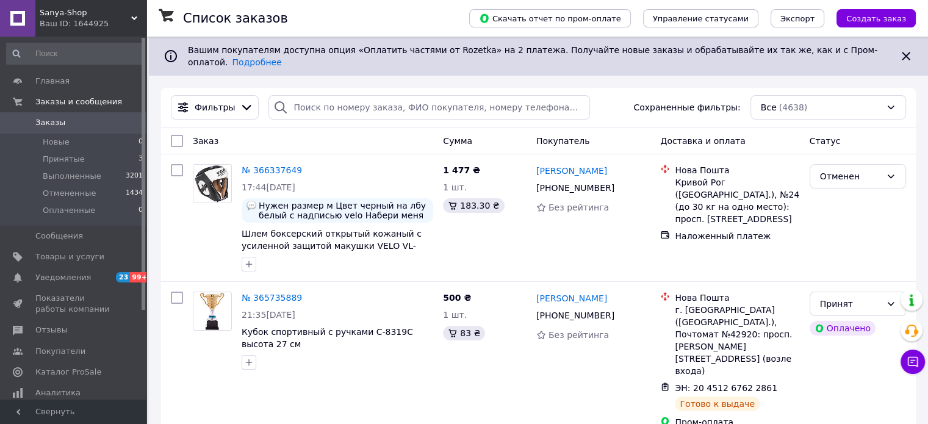
click at [133, 17] on use at bounding box center [134, 18] width 6 height 4
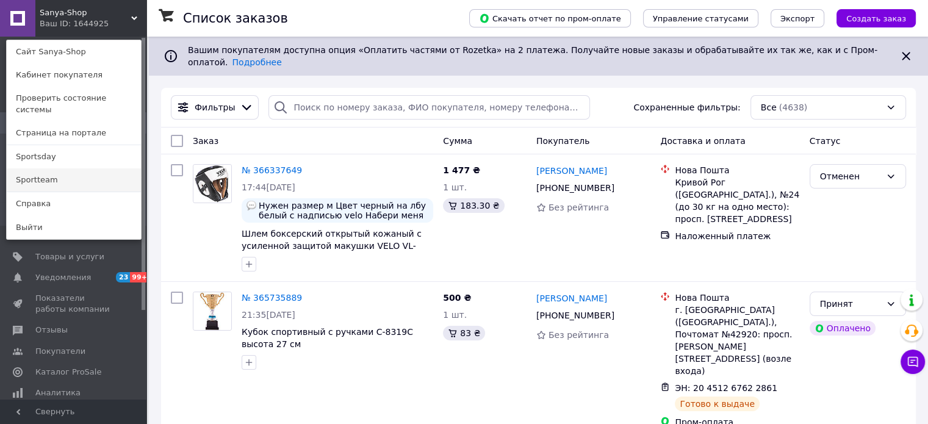
click at [95, 172] on link "Sportteam" at bounding box center [74, 179] width 134 height 23
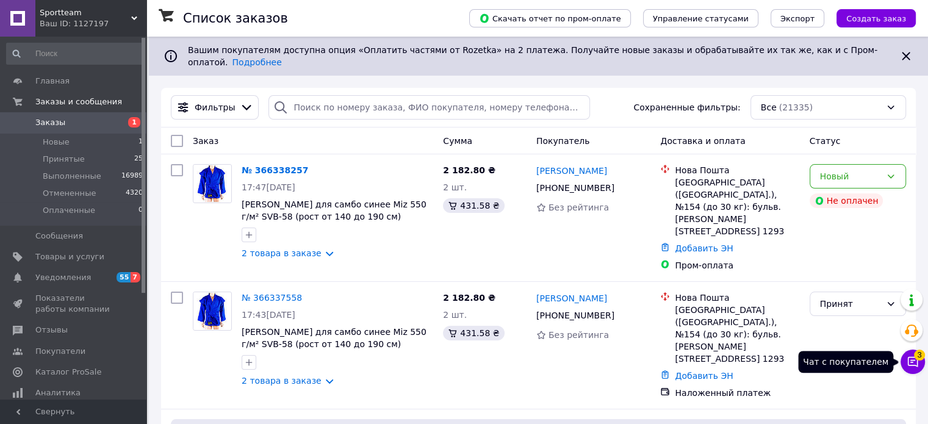
click at [911, 363] on icon at bounding box center [912, 362] width 12 height 12
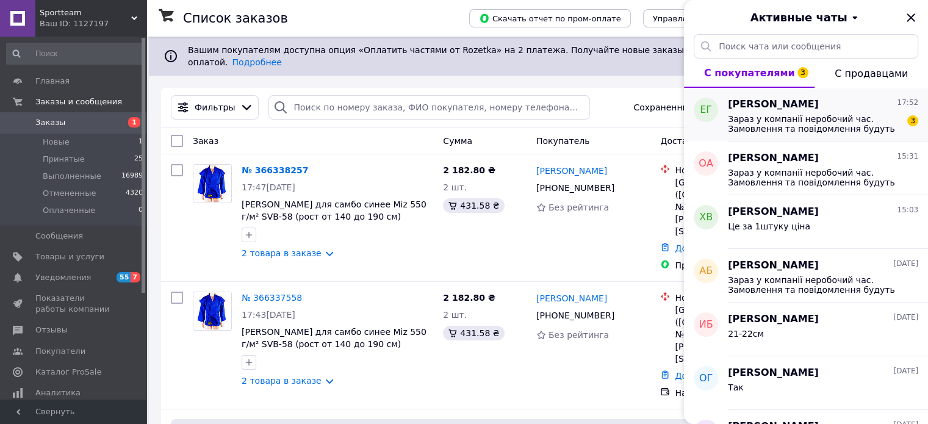
click at [810, 114] on span "Зараз у компанії неробочий час. Замовлення та повідомлення будуть оброблені з 1…" at bounding box center [814, 124] width 173 height 20
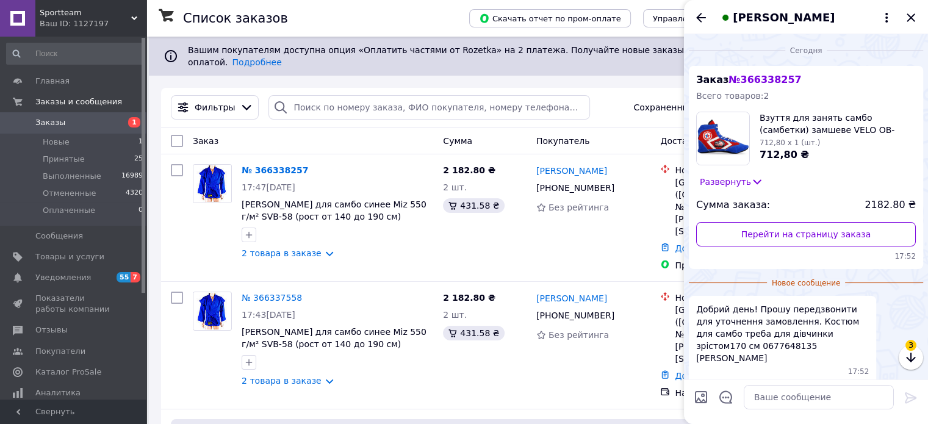
scroll to position [123, 0]
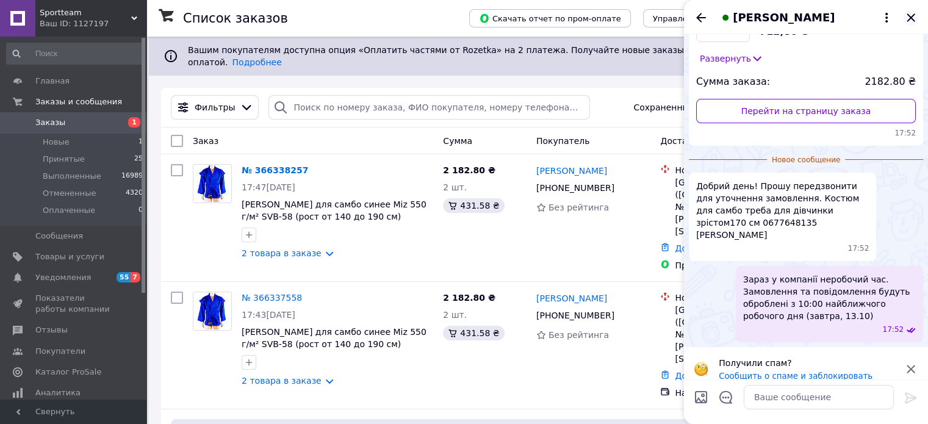
click at [910, 18] on icon "Закрыть" at bounding box center [910, 17] width 8 height 8
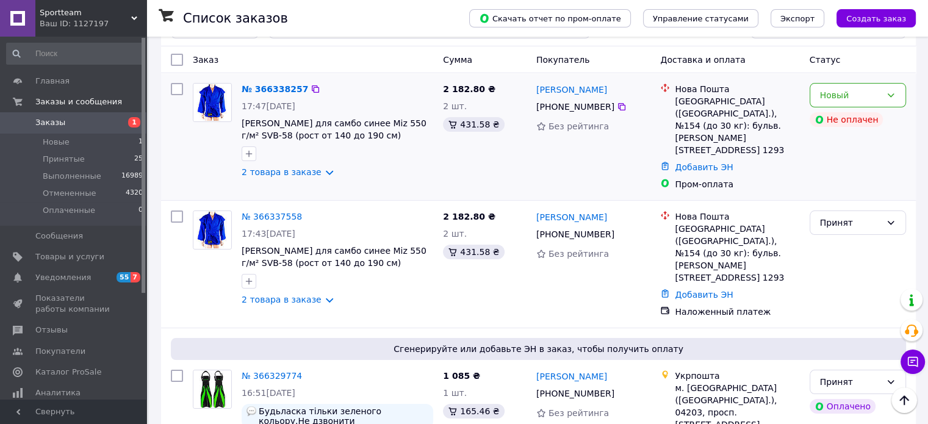
scroll to position [61, 0]
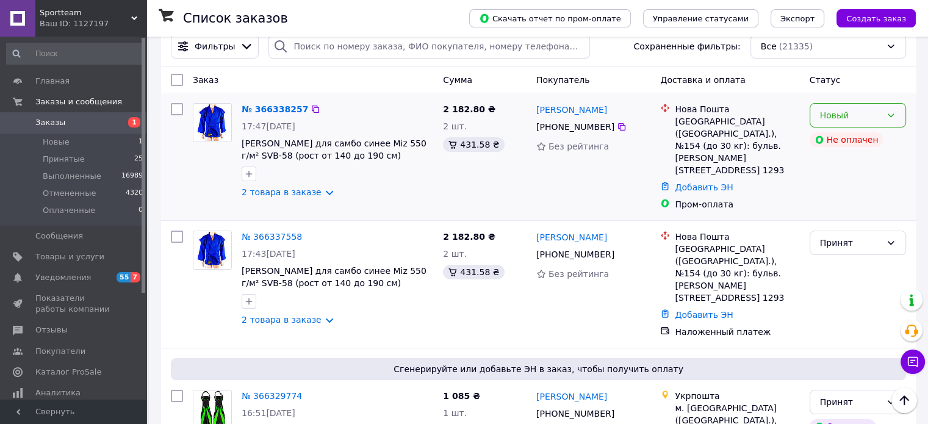
click at [875, 109] on div "Новый" at bounding box center [850, 115] width 61 height 13
click at [856, 173] on li "Отменен" at bounding box center [856, 176] width 95 height 22
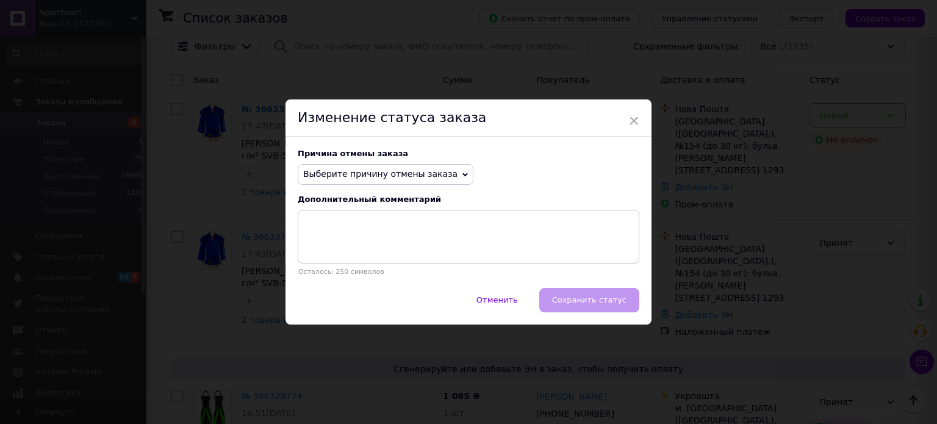
click at [406, 177] on span "Выберите причину отмены заказа" at bounding box center [380, 174] width 154 height 10
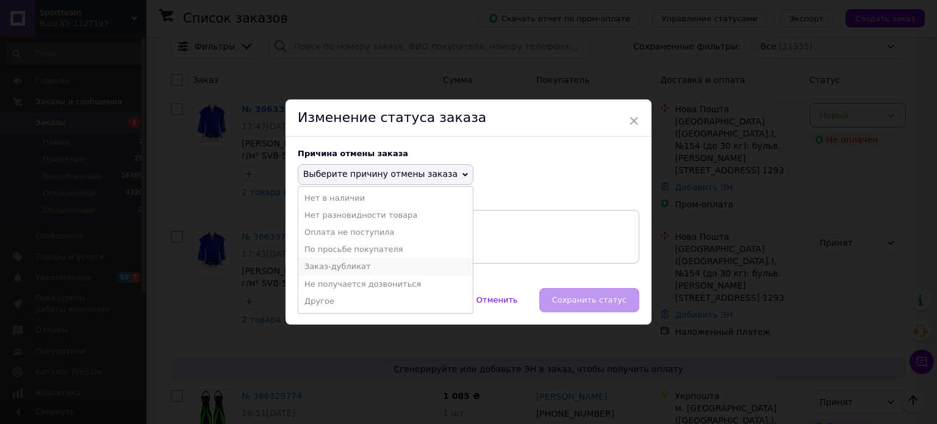
click at [379, 260] on li "Заказ-дубликат" at bounding box center [385, 266] width 174 height 17
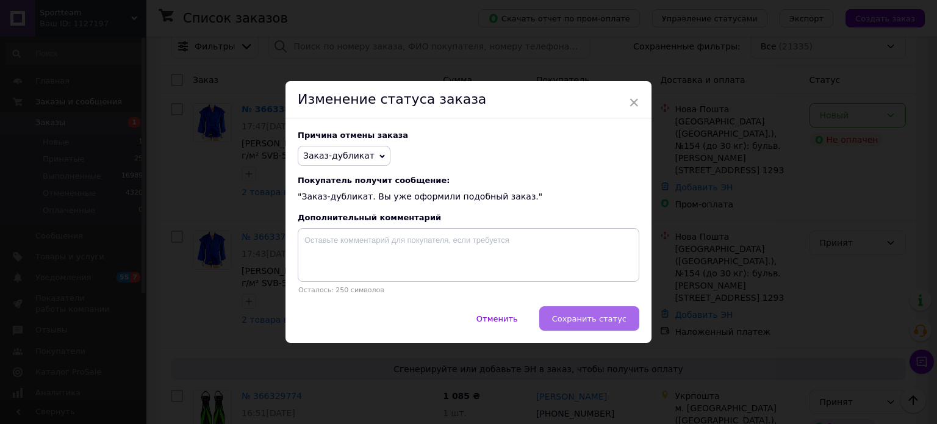
click at [607, 319] on span "Сохранить статус" at bounding box center [589, 318] width 74 height 9
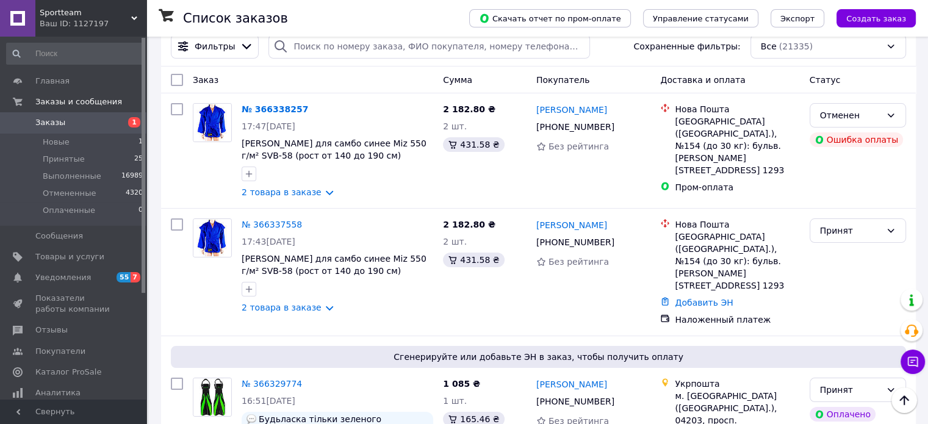
click at [50, 124] on span "Заказы" at bounding box center [50, 122] width 30 height 11
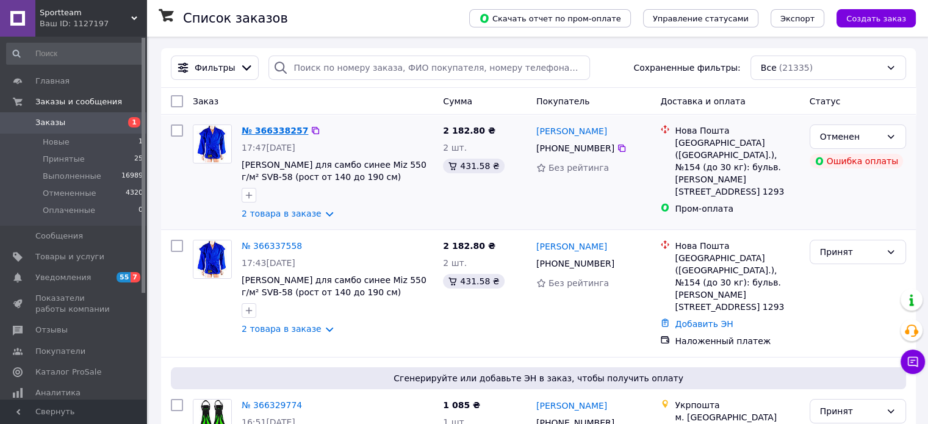
scroll to position [61, 0]
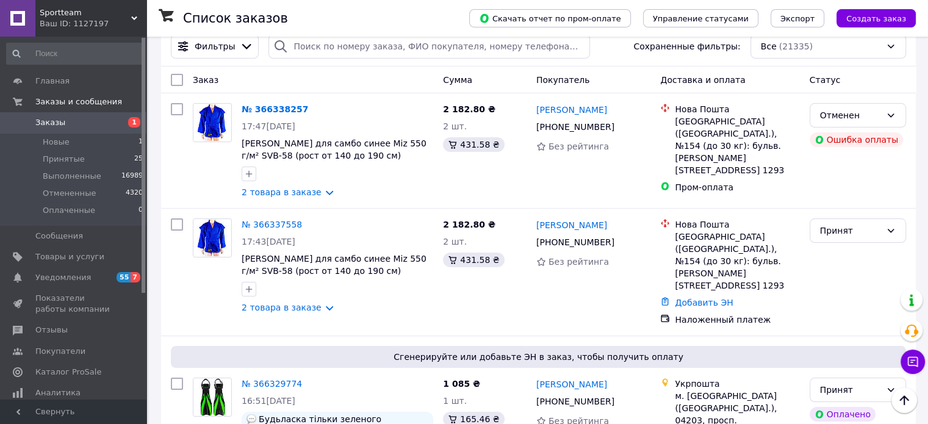
click at [132, 15] on icon at bounding box center [134, 18] width 6 height 6
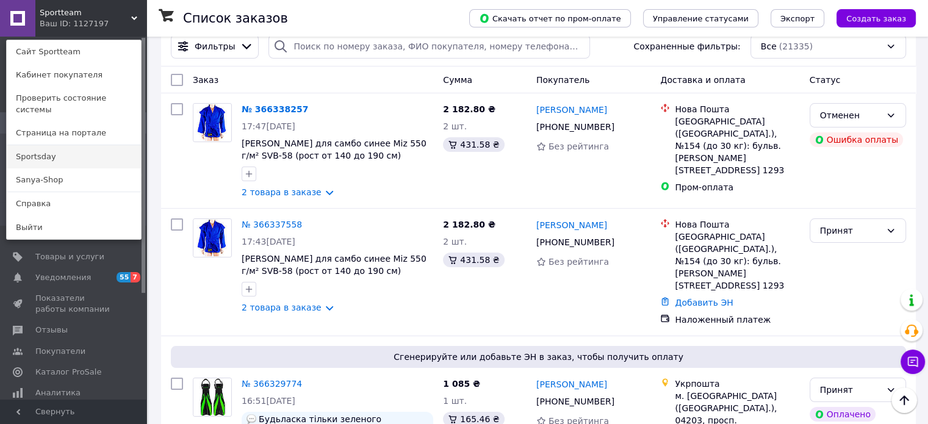
click at [80, 148] on link "Sportsday" at bounding box center [74, 156] width 134 height 23
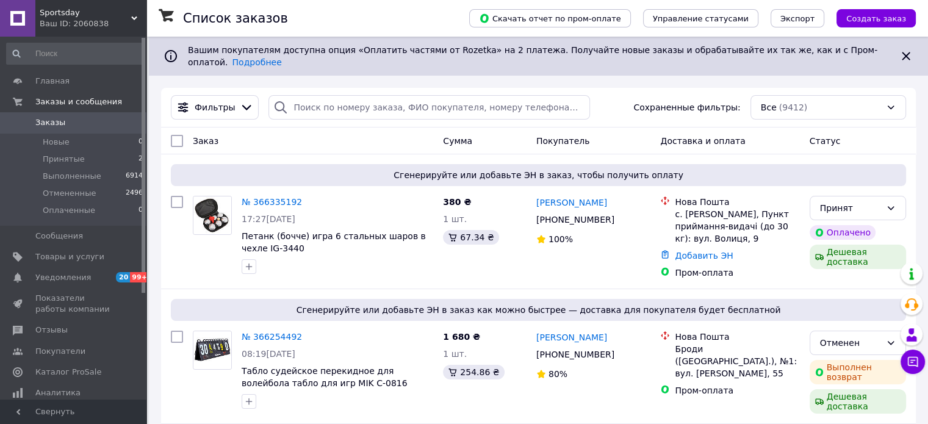
click at [137, 17] on div "Sportsday Ваш ID: 2060838" at bounding box center [90, 18] width 111 height 37
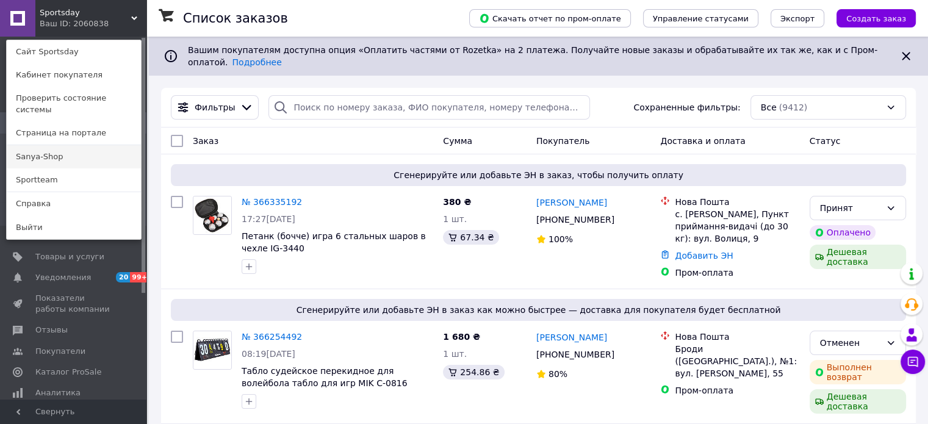
click at [99, 145] on link "Sanya-Shop" at bounding box center [74, 156] width 134 height 23
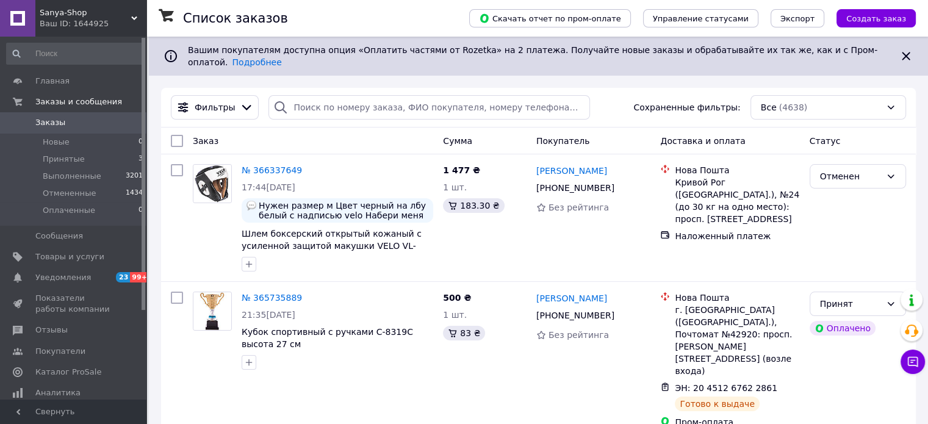
click at [134, 20] on use at bounding box center [134, 18] width 6 height 4
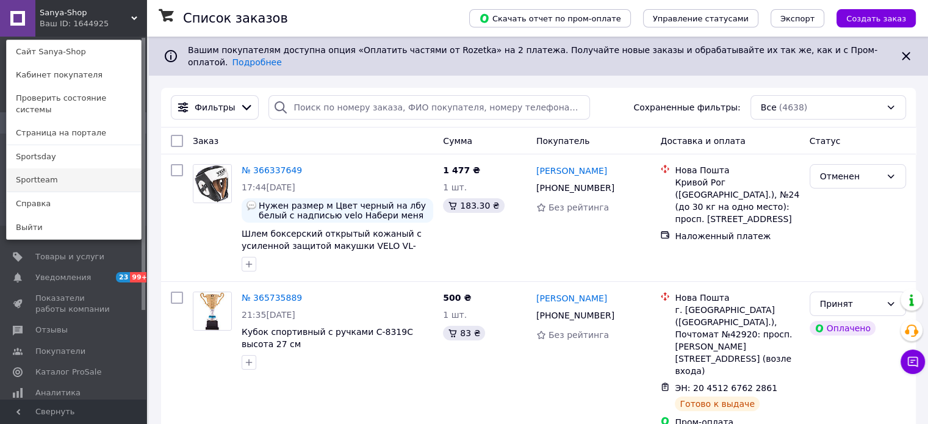
click at [83, 168] on link "Sportteam" at bounding box center [74, 179] width 134 height 23
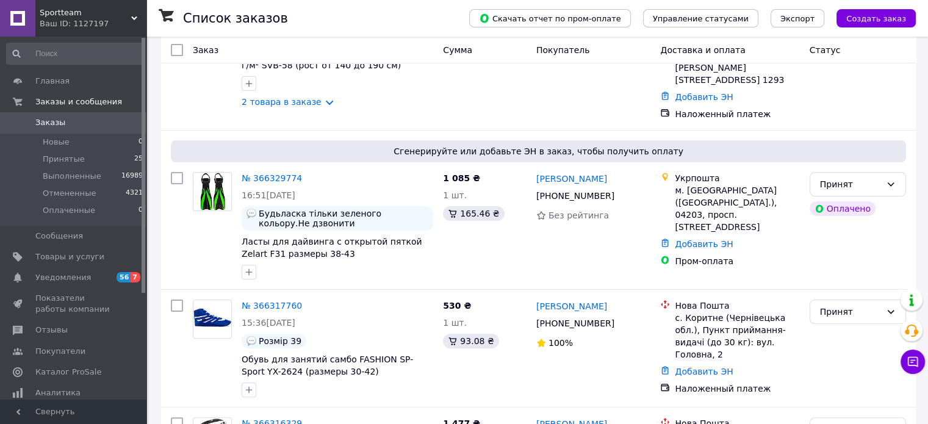
scroll to position [305, 0]
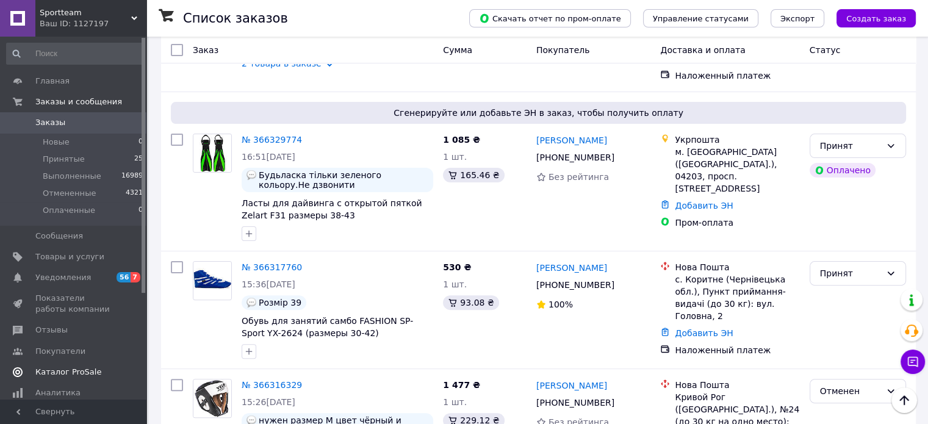
click at [95, 373] on span "Каталог ProSale" at bounding box center [73, 372] width 77 height 11
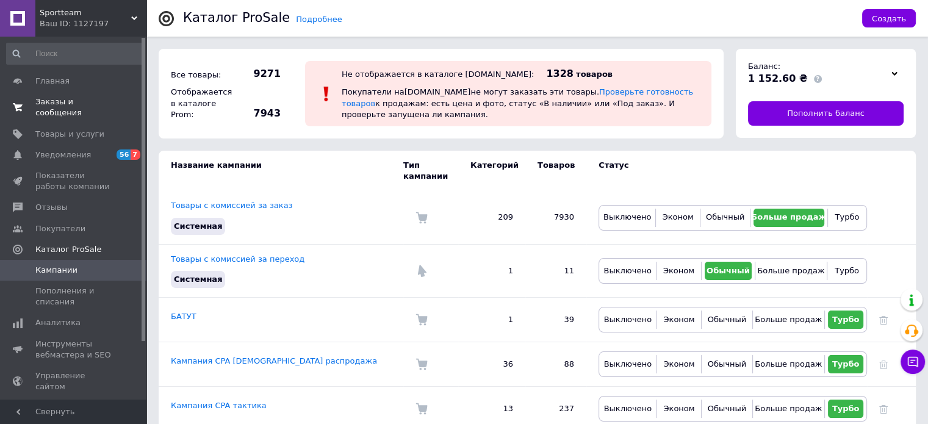
click at [84, 107] on span "Заказы и сообщения" at bounding box center [73, 107] width 77 height 22
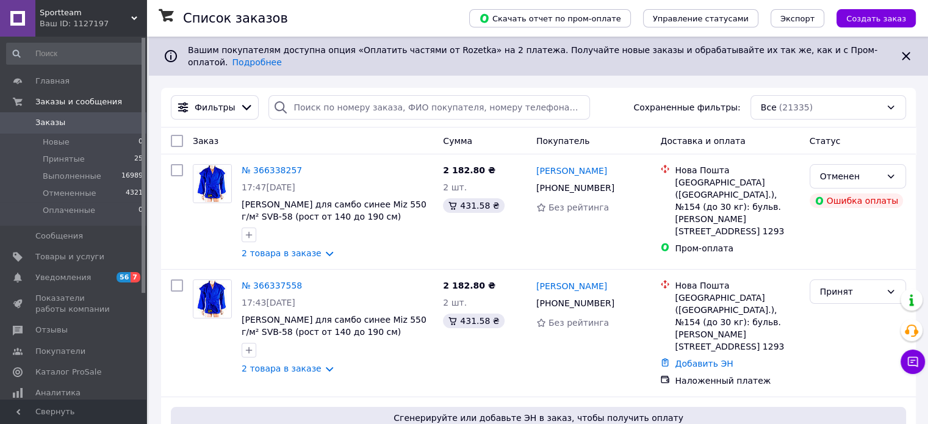
click at [76, 119] on span "Заказы" at bounding box center [73, 122] width 77 height 11
click at [71, 334] on span "Отзывы" at bounding box center [73, 329] width 77 height 11
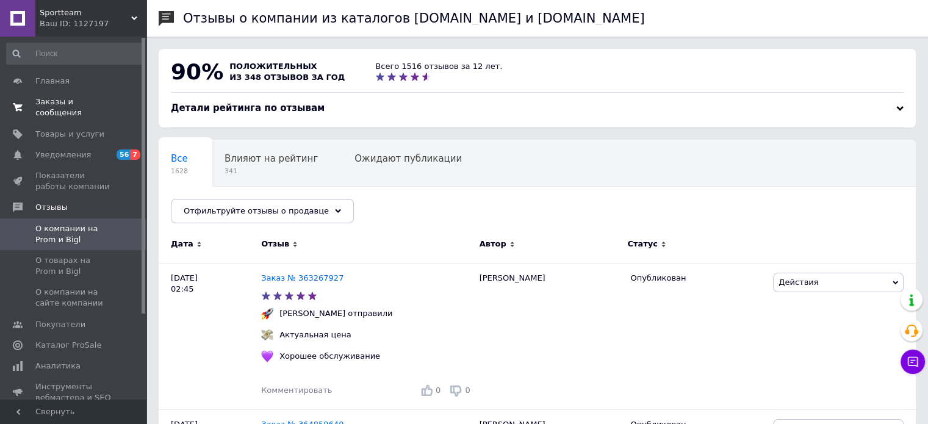
click at [86, 104] on span "Заказы и сообщения" at bounding box center [73, 107] width 77 height 22
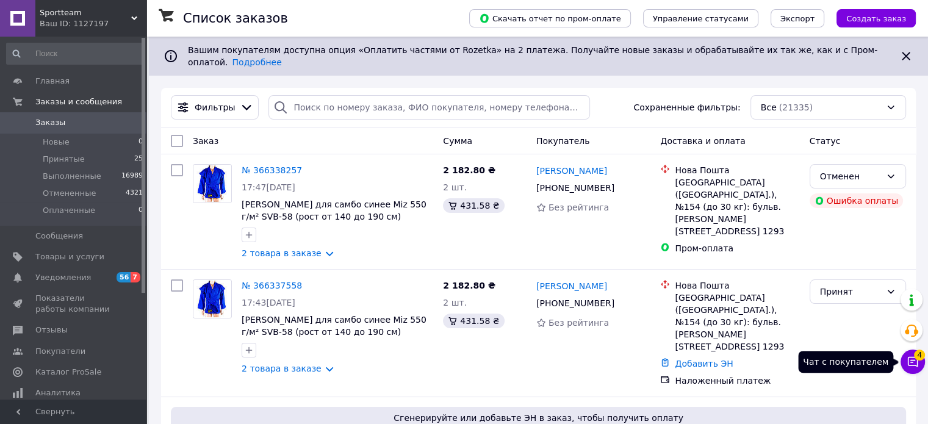
click at [914, 357] on span "4" at bounding box center [919, 355] width 11 height 11
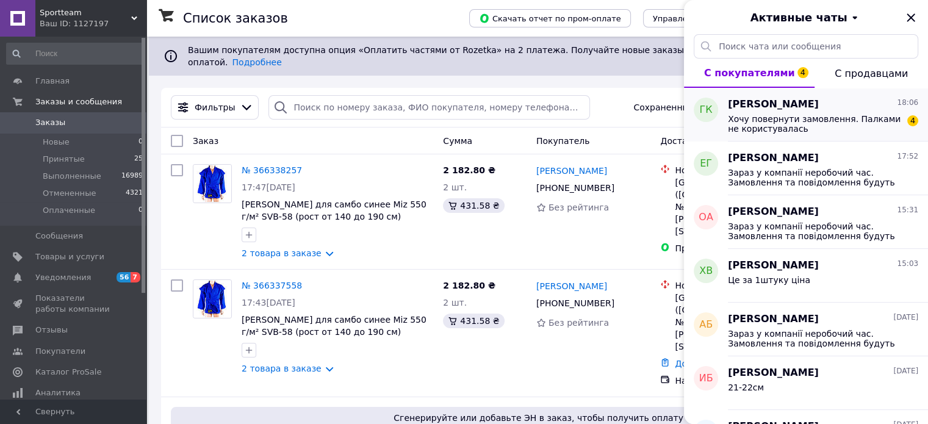
click at [807, 124] on span "Хочу повернути замовлення. Палками не користувалась" at bounding box center [814, 124] width 173 height 20
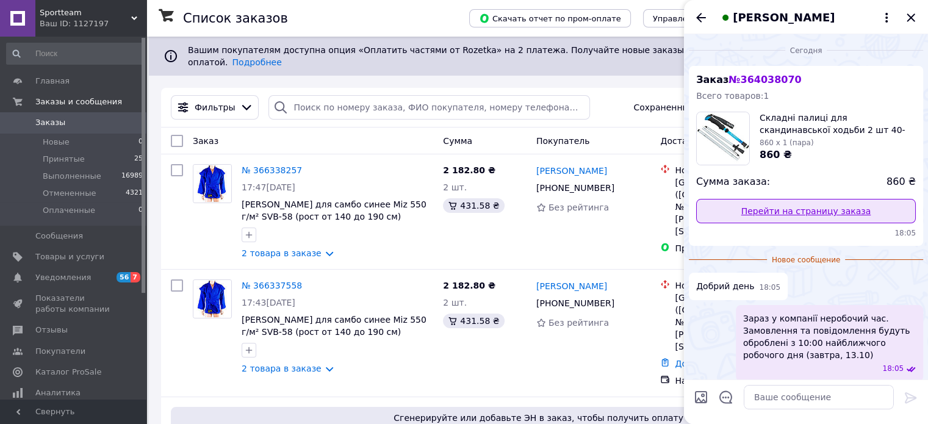
click at [814, 215] on link "Перейти на страницу заказа" at bounding box center [806, 211] width 220 height 24
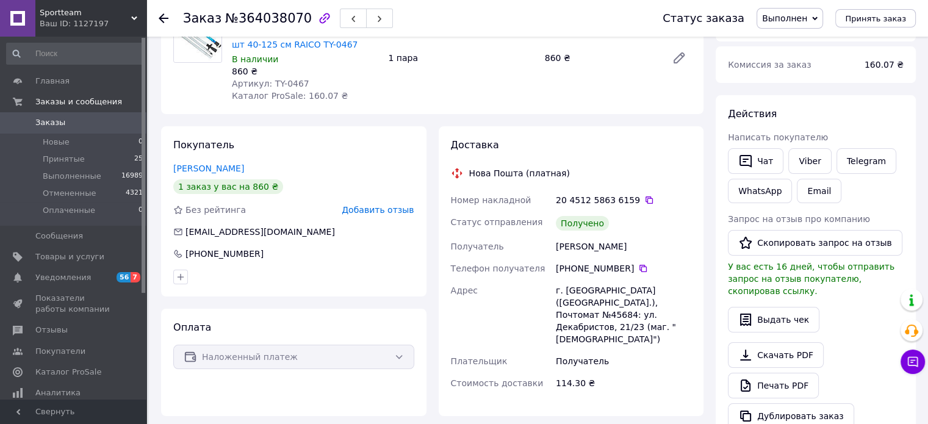
scroll to position [183, 0]
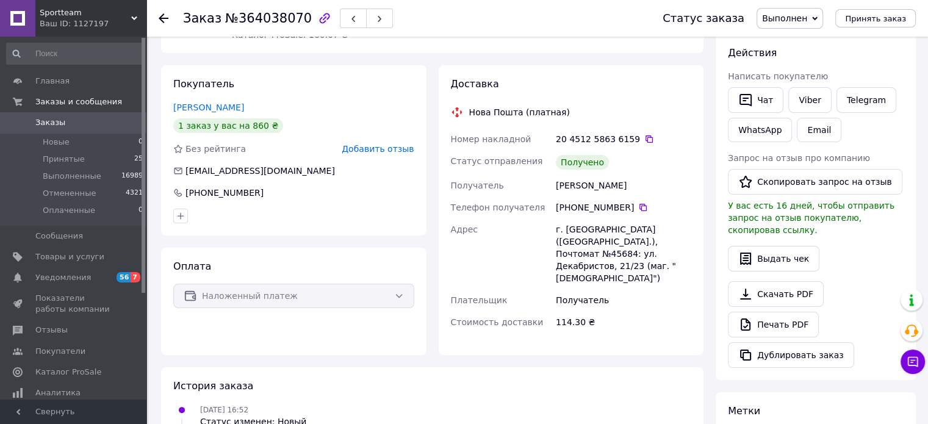
click at [62, 126] on span "Заказы" at bounding box center [73, 122] width 77 height 11
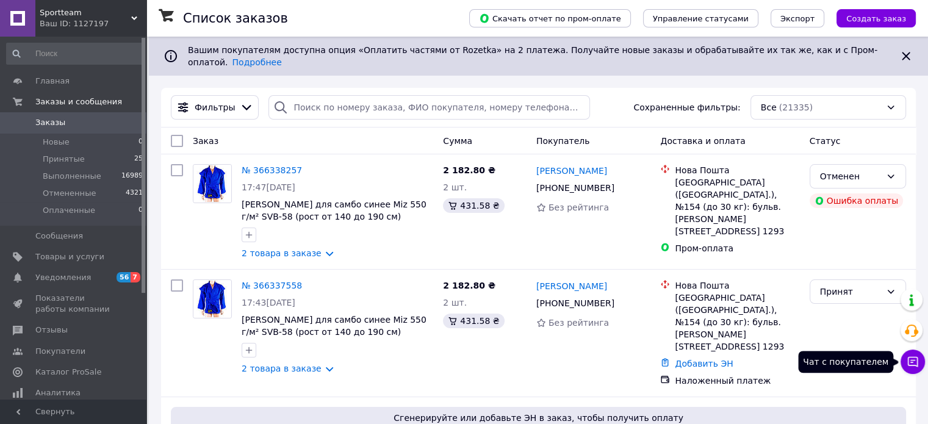
click at [916, 362] on icon at bounding box center [912, 362] width 12 height 12
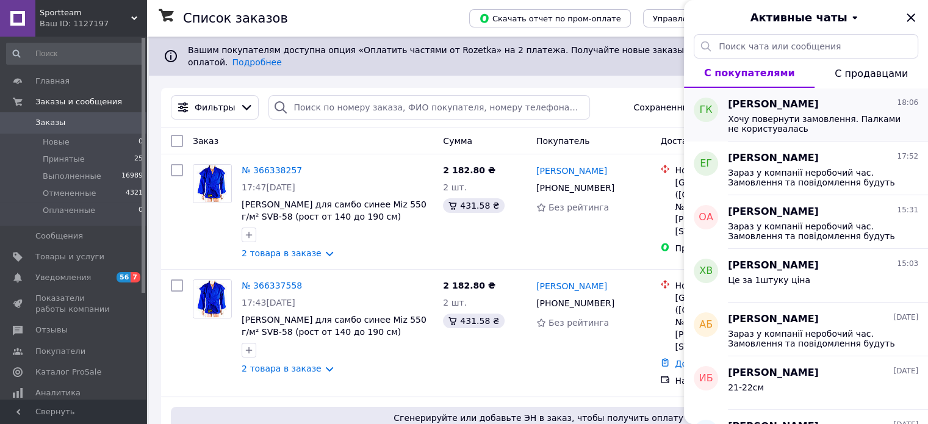
click at [780, 122] on span "Хочу повернути замовлення. Палками не користувалась" at bounding box center [814, 124] width 173 height 20
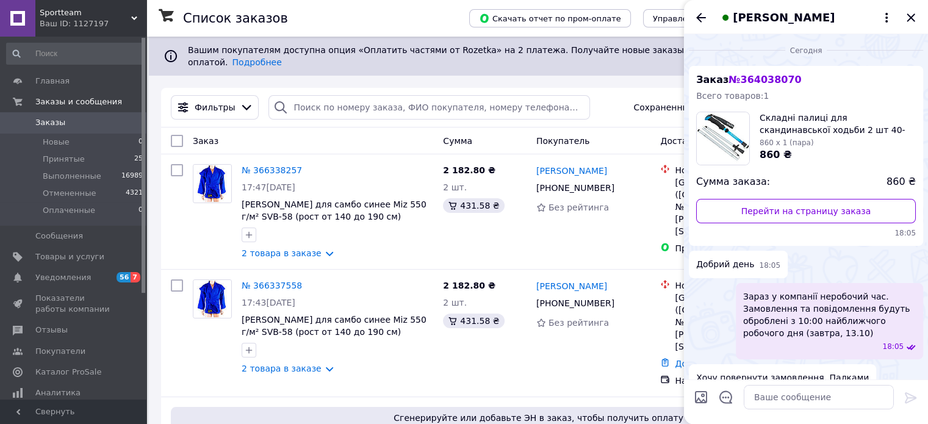
scroll to position [86, 0]
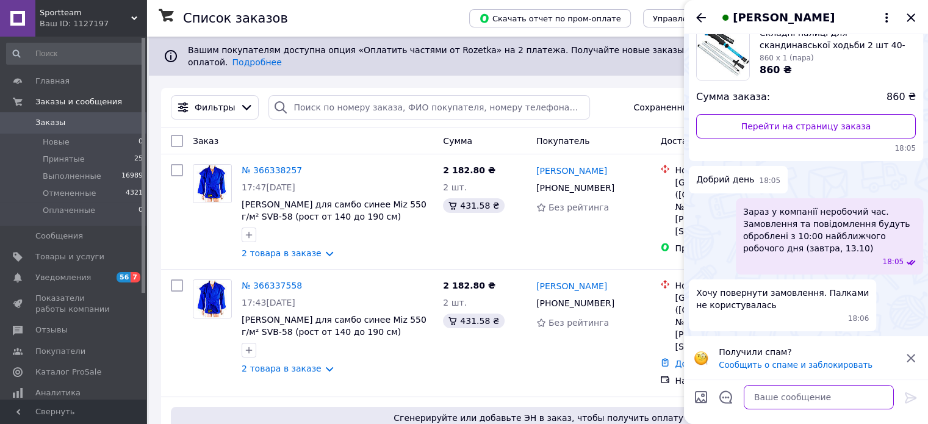
click at [786, 395] on textarea at bounding box center [819, 397] width 150 height 24
type textarea "доброго вечора"
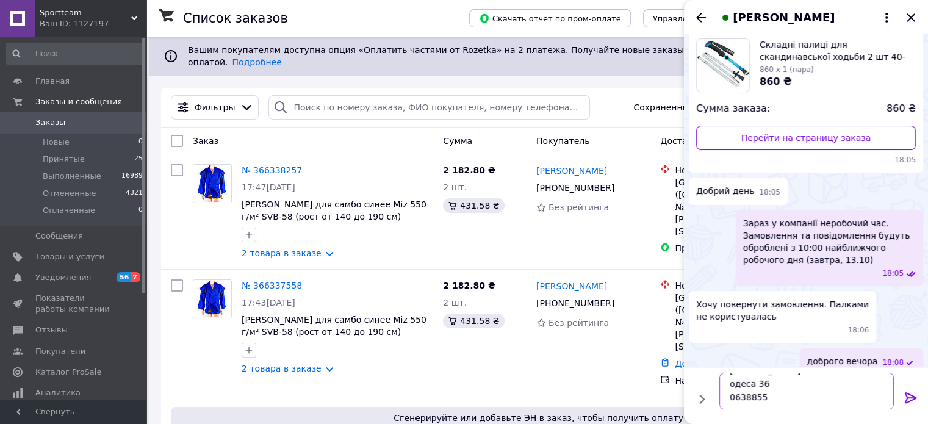
scroll to position [15, 0]
type textarea "павлицький олексанр одеса 36 0638855544"
click at [907, 395] on icon at bounding box center [910, 397] width 15 height 15
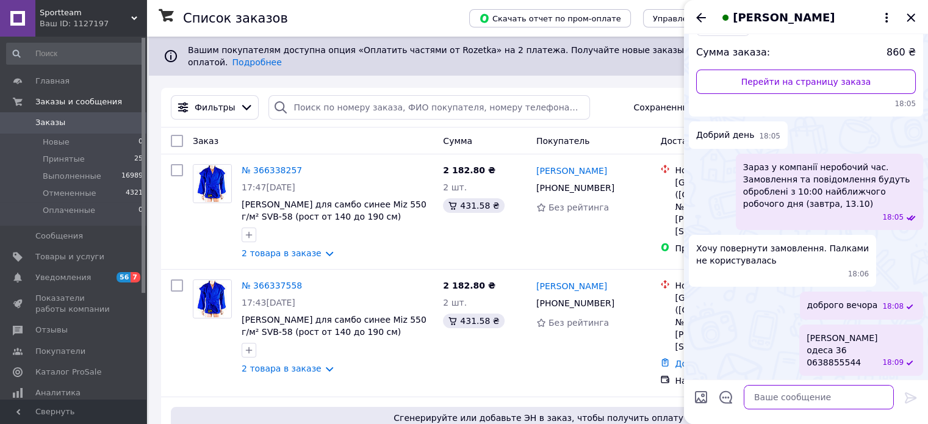
click at [820, 400] on textarea at bounding box center [819, 397] width 150 height 24
click at [132, 21] on div "Ваш ID: 1127197" at bounding box center [93, 23] width 107 height 11
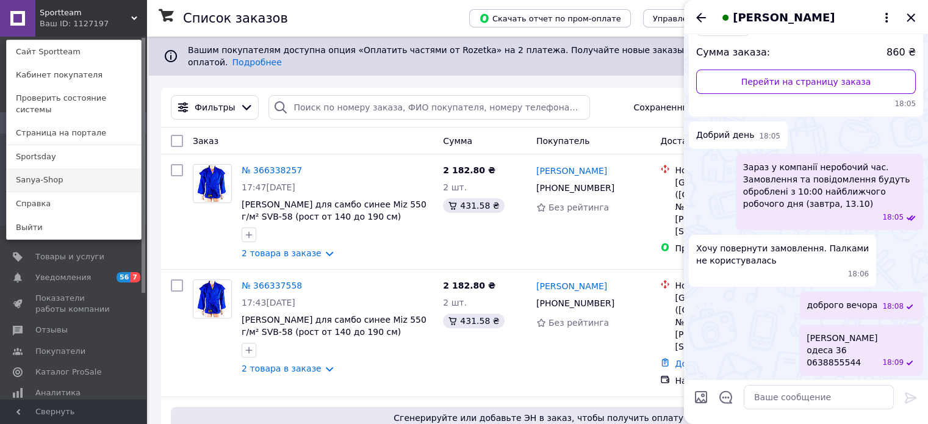
click at [98, 174] on link "Sanya-Shop" at bounding box center [74, 179] width 134 height 23
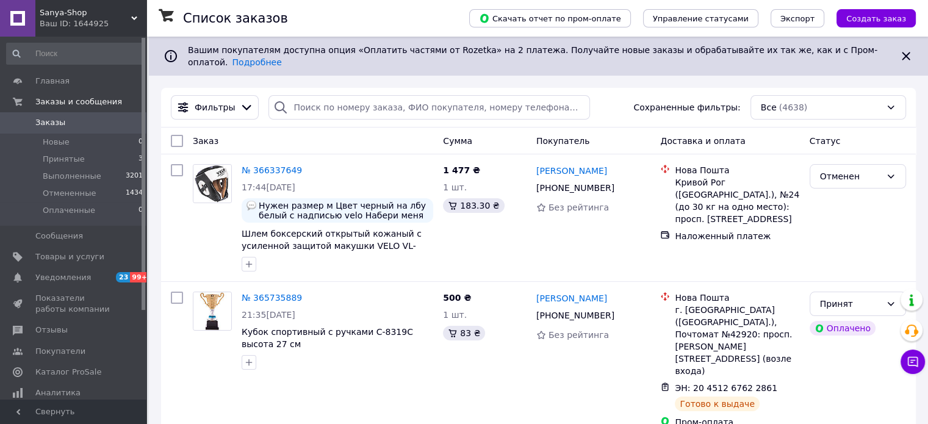
click at [136, 17] on use at bounding box center [134, 18] width 6 height 4
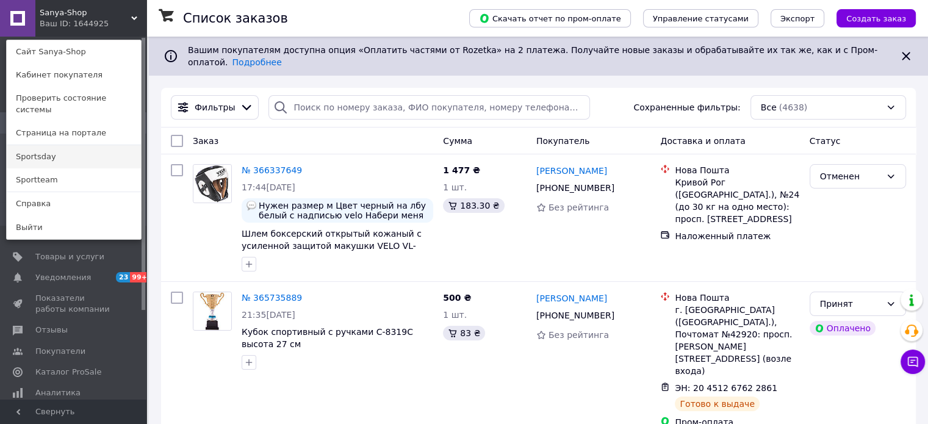
click at [85, 150] on link "Sportsday" at bounding box center [74, 156] width 134 height 23
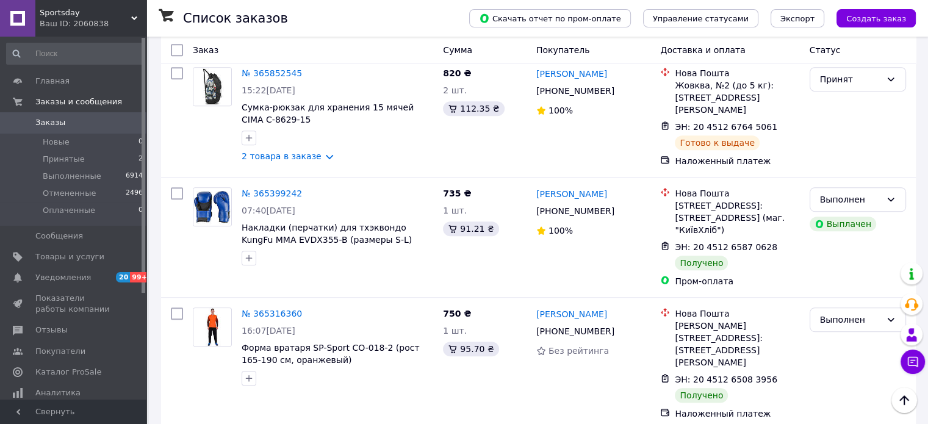
scroll to position [610, 0]
click at [78, 126] on span "Заказы" at bounding box center [73, 122] width 77 height 11
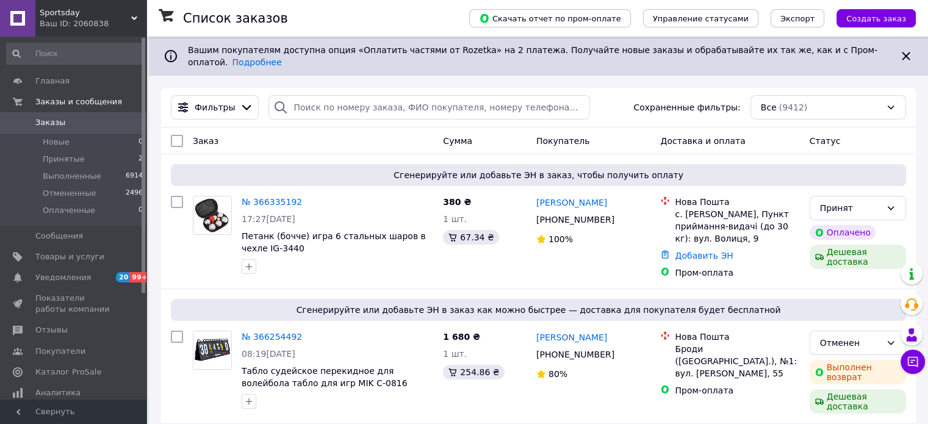
click at [132, 18] on use at bounding box center [134, 18] width 6 height 4
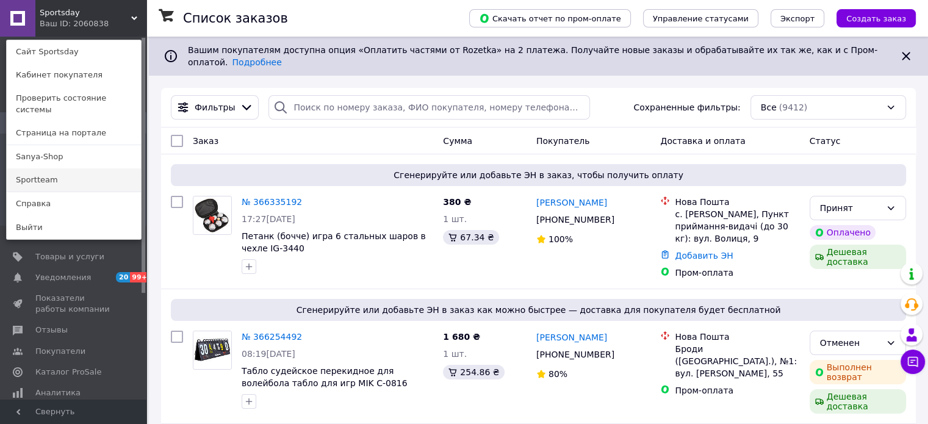
click at [81, 169] on link "Sportteam" at bounding box center [74, 179] width 134 height 23
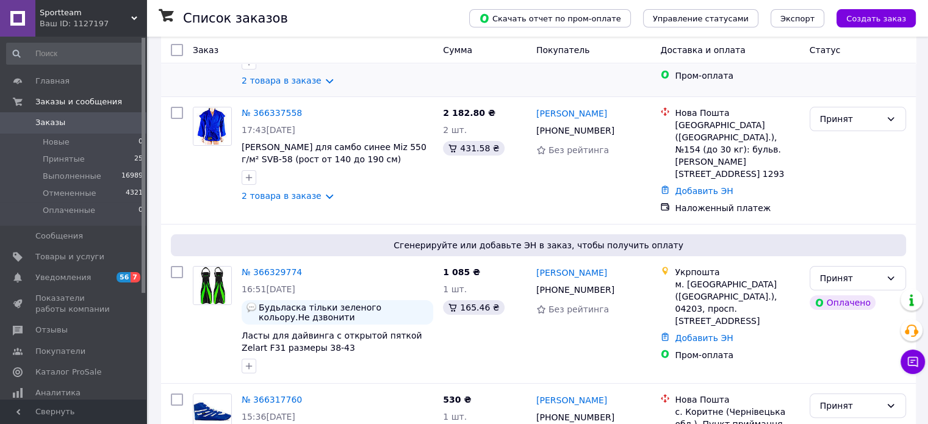
scroll to position [183, 0]
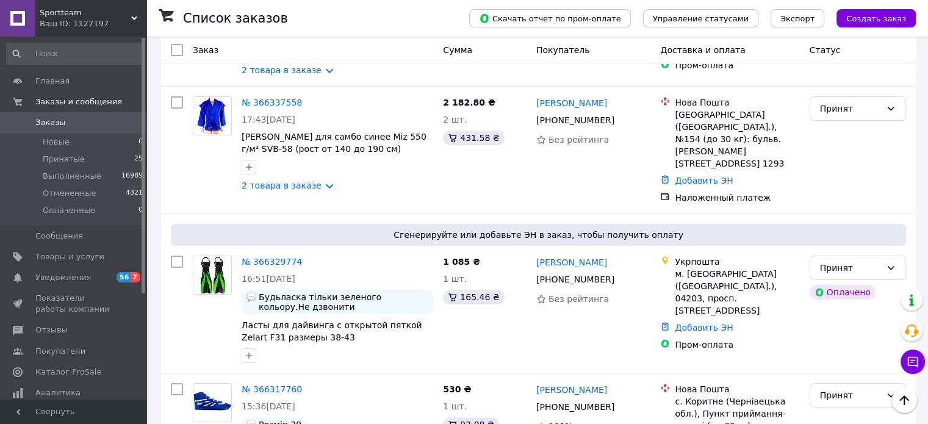
click at [136, 18] on icon at bounding box center [134, 18] width 6 height 6
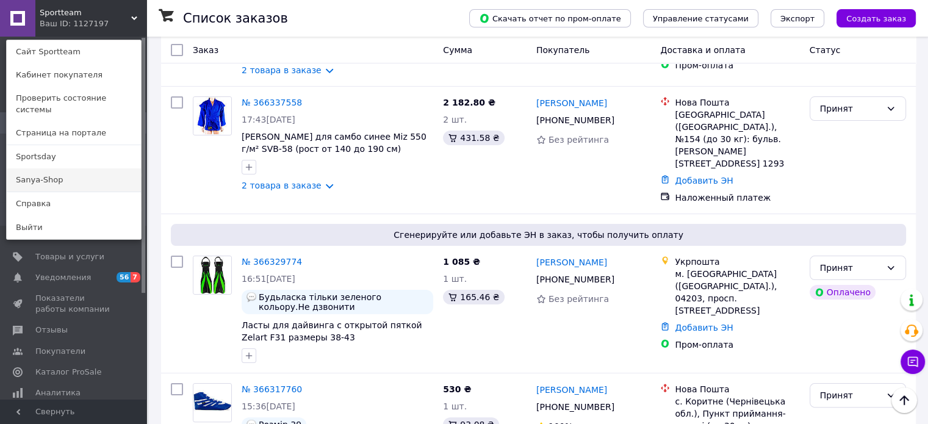
click at [91, 171] on link "Sanya-Shop" at bounding box center [74, 179] width 134 height 23
